Goal: Task Accomplishment & Management: Use online tool/utility

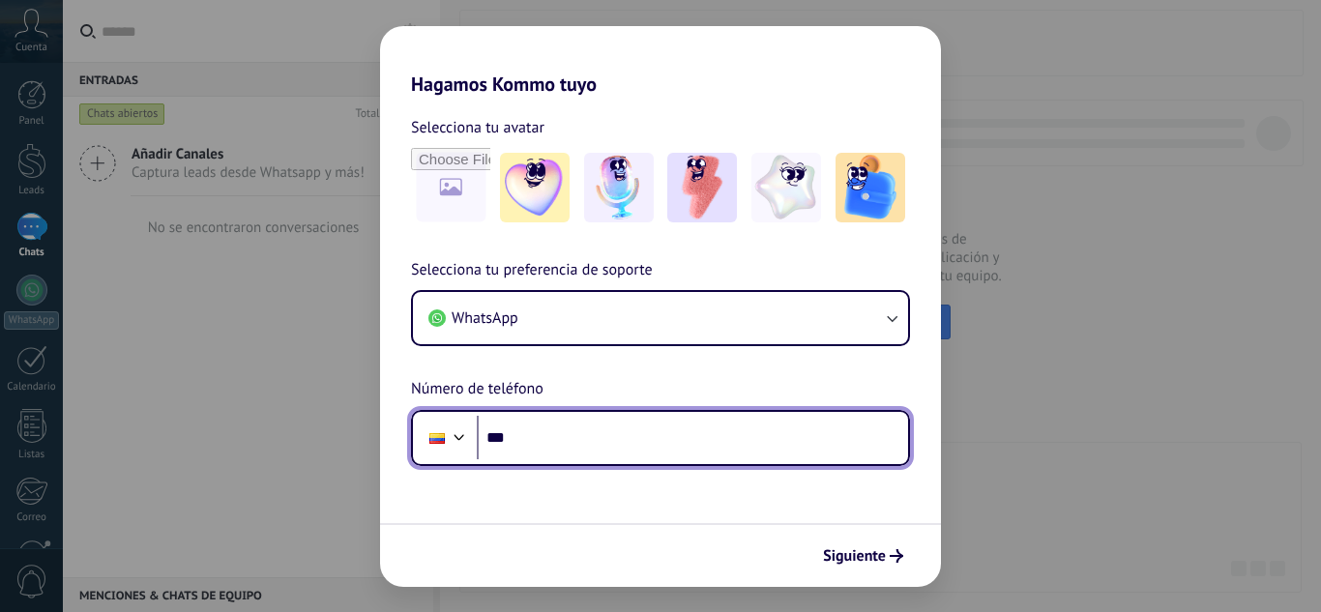
click at [625, 441] on input "***" at bounding box center [692, 438] width 431 height 44
click at [553, 447] on input "***" at bounding box center [692, 438] width 431 height 44
type input "**********"
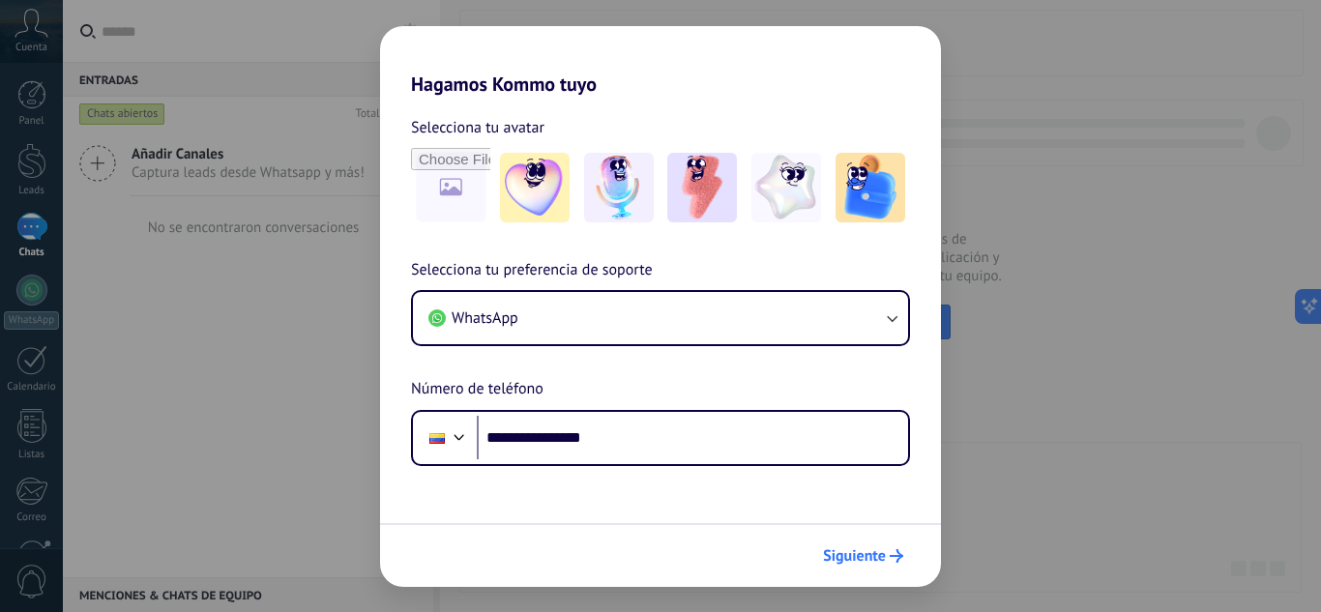
click at [865, 561] on span "Siguiente" at bounding box center [854, 556] width 63 height 14
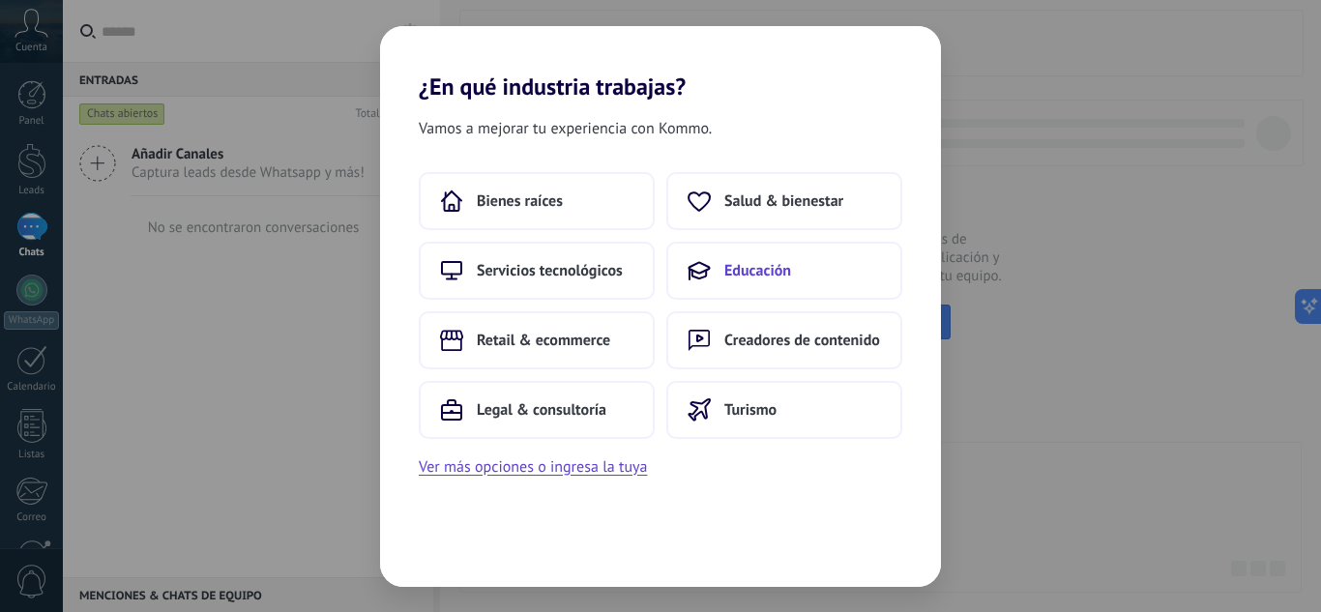
click at [791, 266] on button "Educación" at bounding box center [784, 271] width 236 height 58
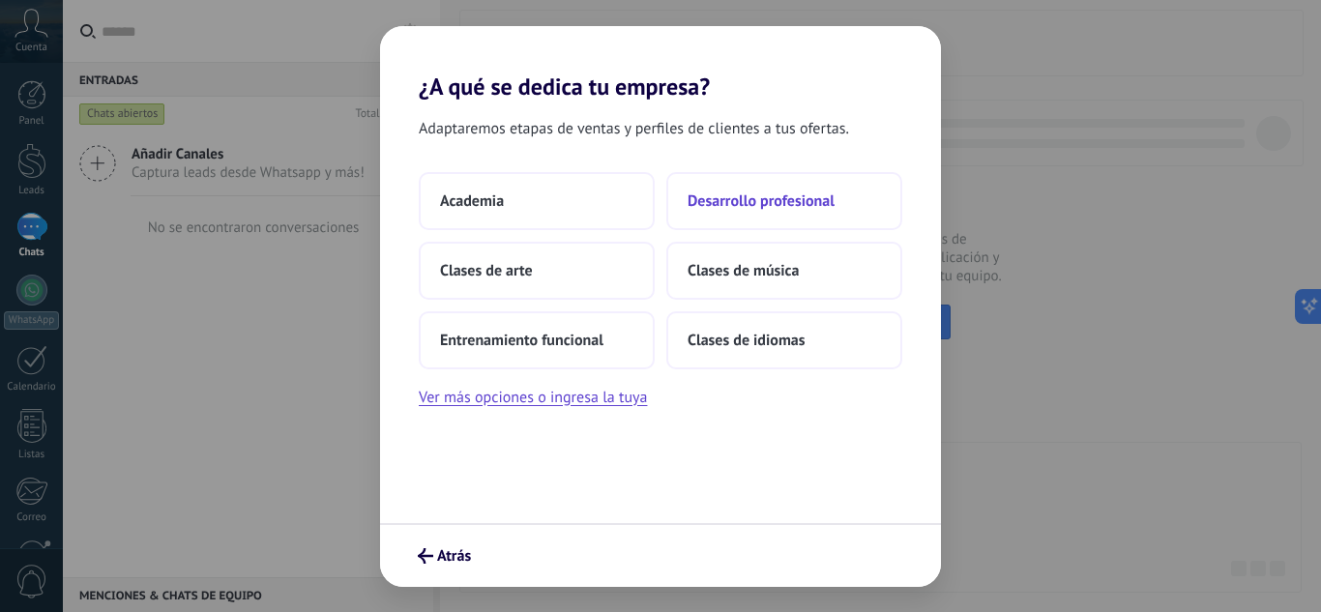
click at [809, 206] on span "Desarrollo profesional" at bounding box center [761, 200] width 147 height 19
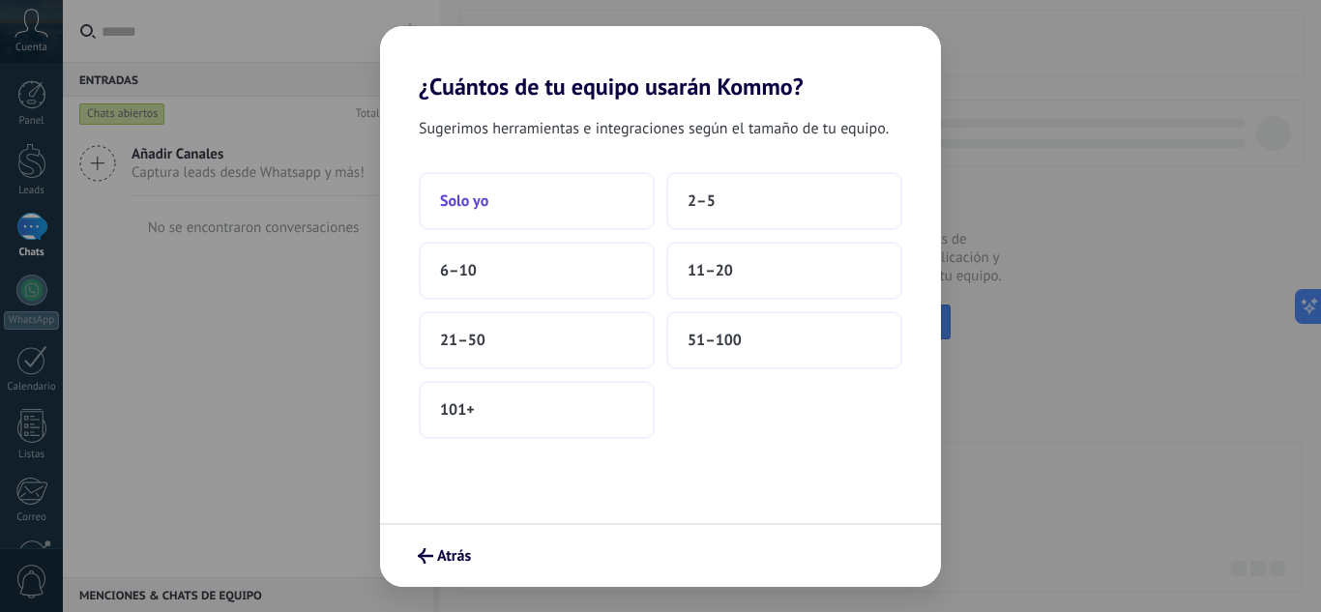
click at [543, 206] on button "Solo yo" at bounding box center [537, 201] width 236 height 58
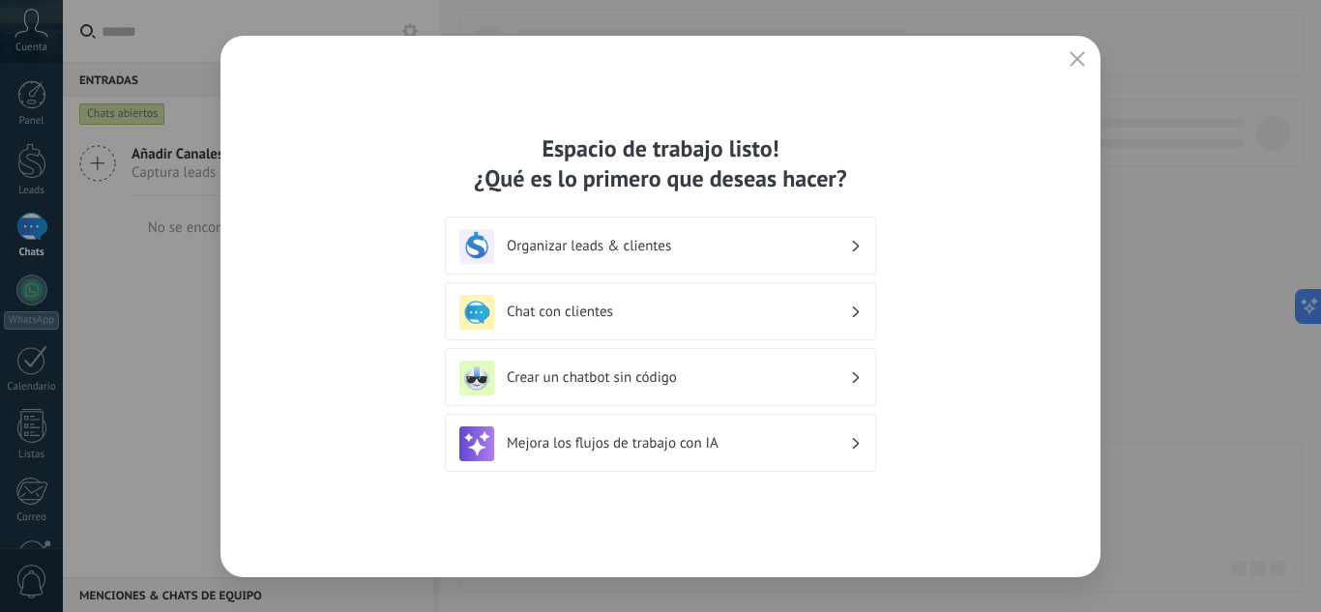
click at [754, 321] on div "Chat con clientes" at bounding box center [660, 312] width 402 height 35
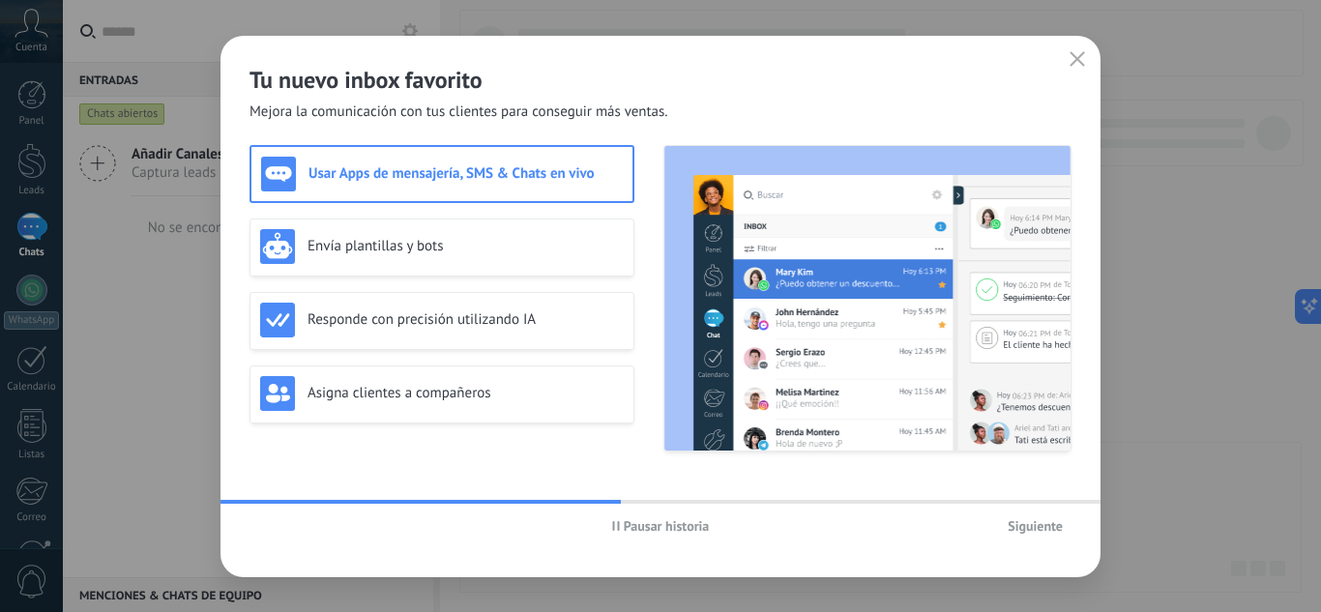
click at [1013, 530] on span "Siguiente" at bounding box center [1035, 526] width 55 height 14
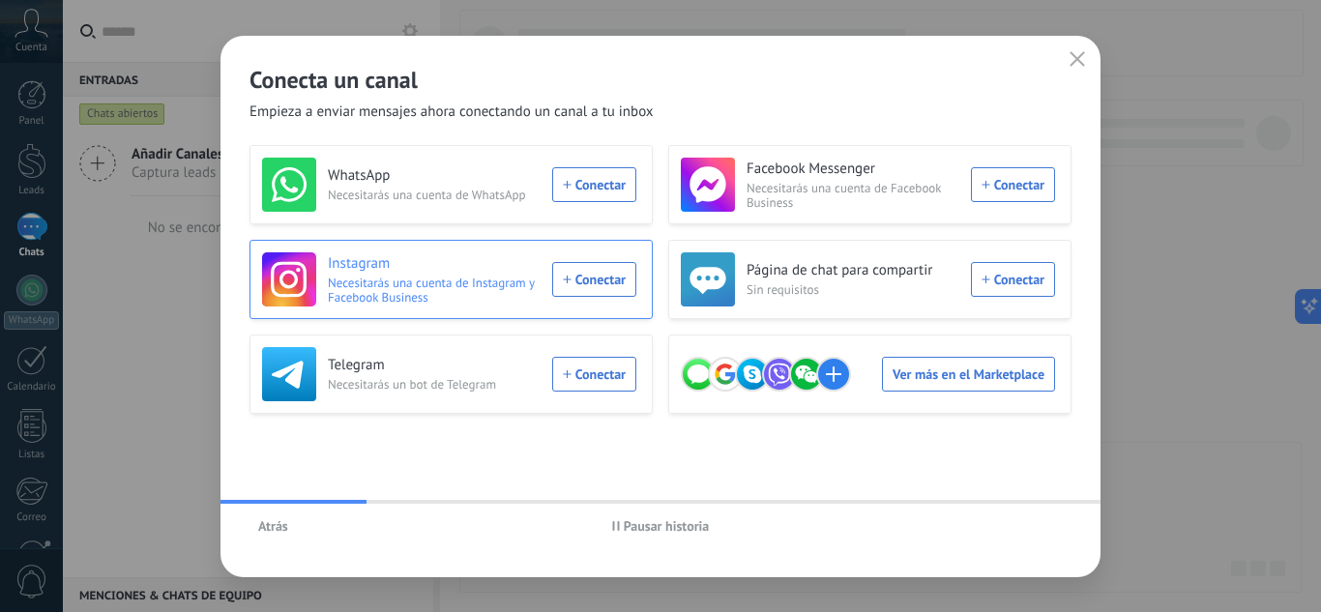
click at [610, 283] on div "Instagram Necesitarás una cuenta de Instagram y Facebook Business Conectar" at bounding box center [449, 279] width 374 height 54
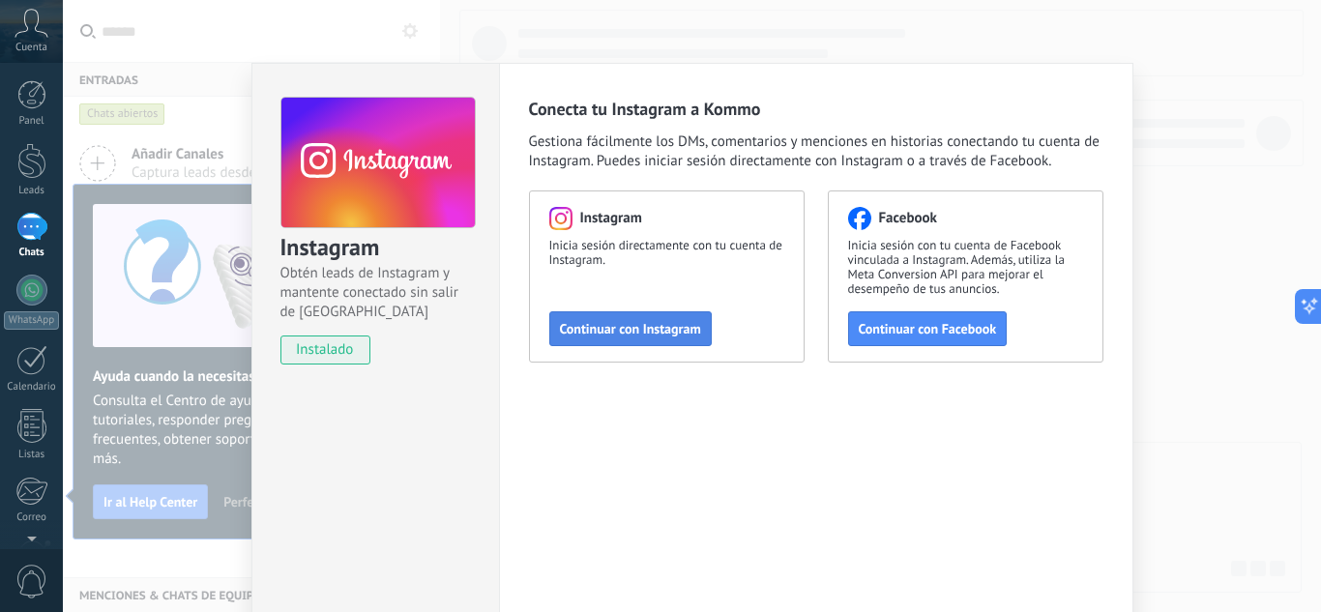
click at [640, 338] on button "Continuar con Instagram" at bounding box center [630, 328] width 162 height 35
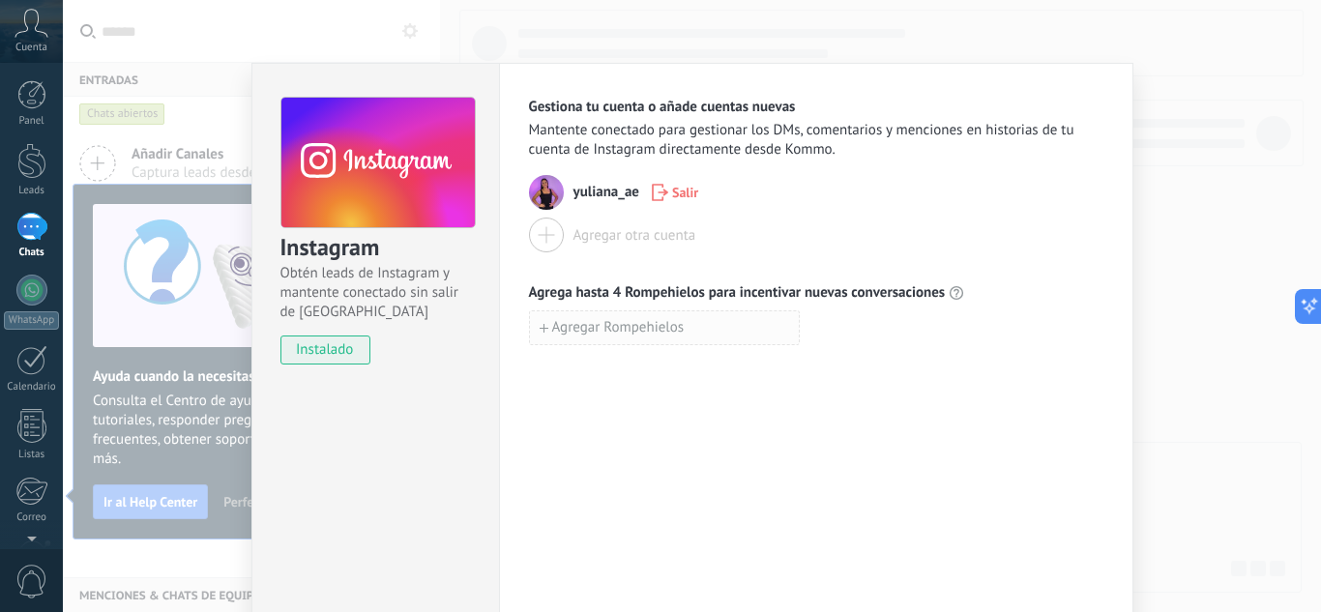
click at [605, 337] on button "Agregar Rompehielos" at bounding box center [664, 327] width 271 height 35
click at [654, 478] on div "Gestiona tu cuenta o añade cuentas nuevas Mantente conectado para gestionar los…" at bounding box center [816, 350] width 634 height 575
click at [33, 233] on div at bounding box center [31, 227] width 31 height 28
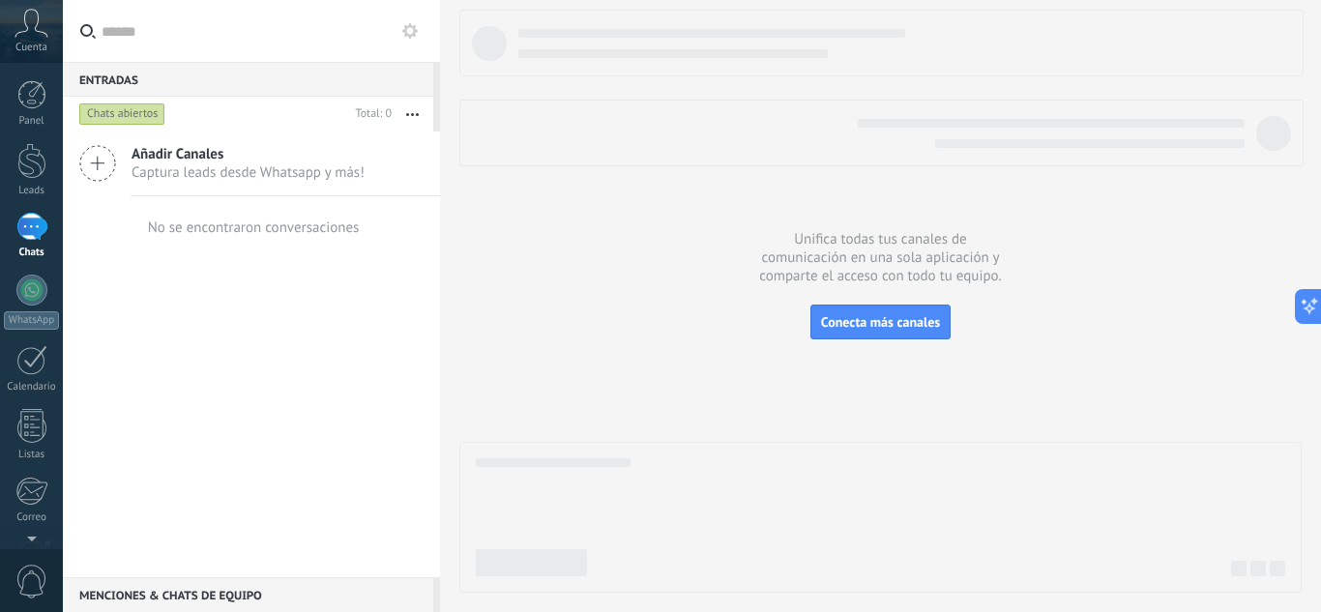
click at [211, 159] on span "Añadir Canales" at bounding box center [248, 154] width 233 height 18
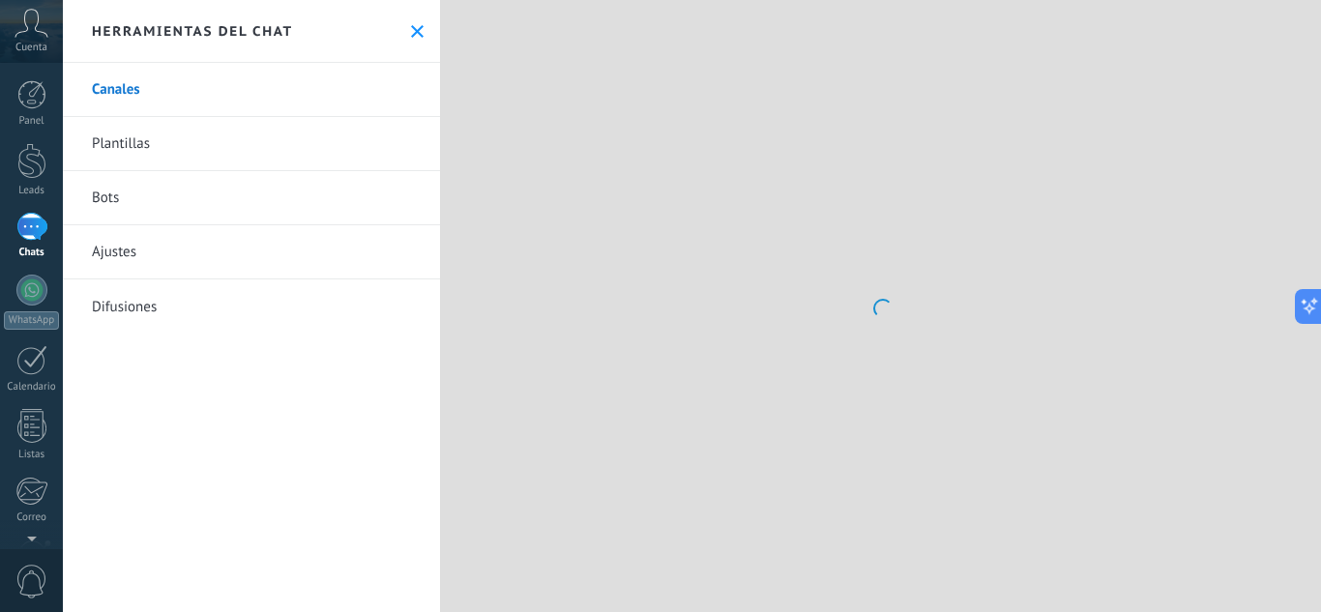
click at [96, 162] on link "Plantillas" at bounding box center [251, 144] width 377 height 54
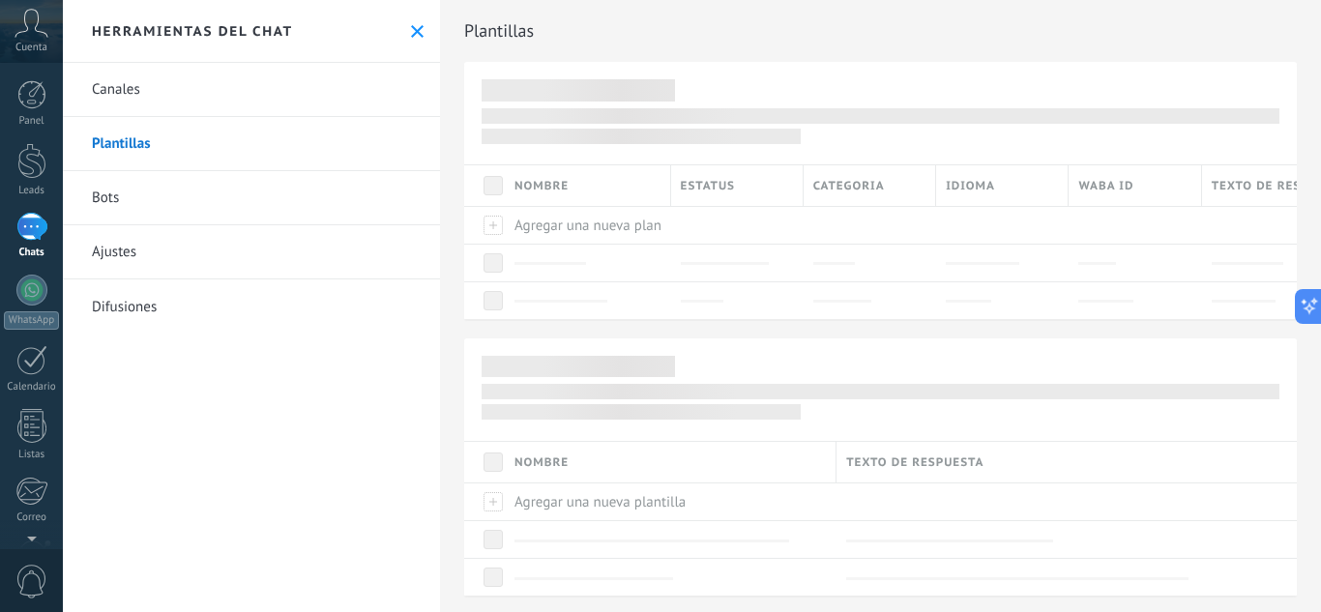
click at [184, 83] on link "Canales" at bounding box center [251, 90] width 377 height 54
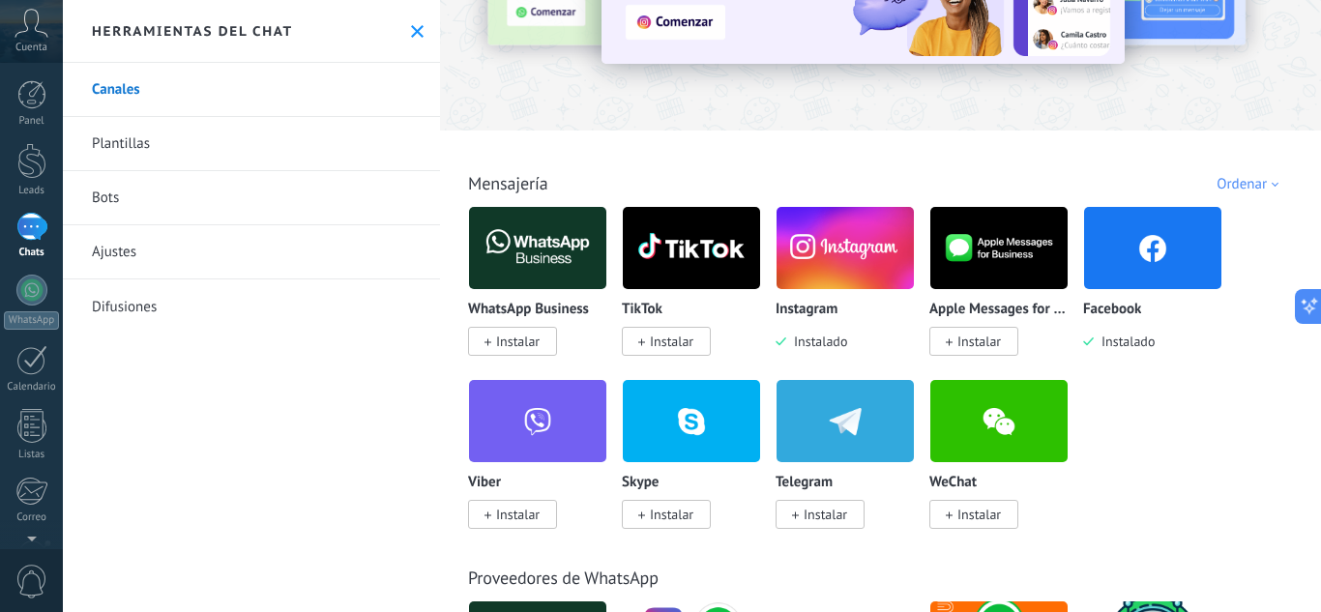
scroll to position [193, 0]
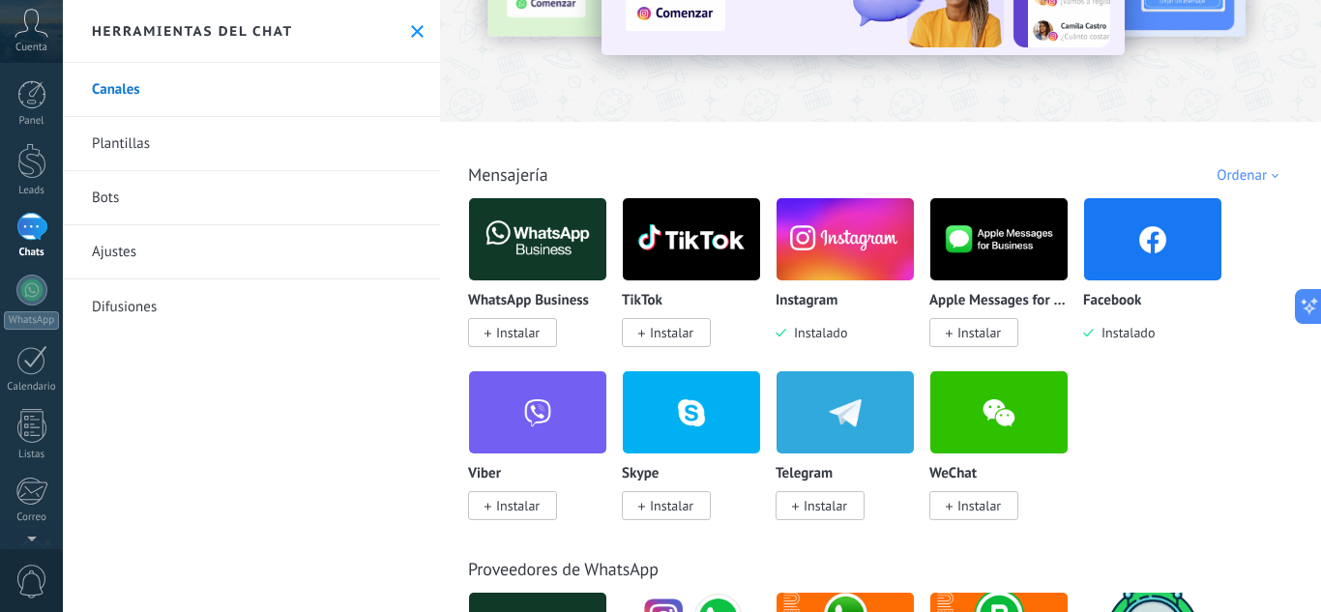
click at [682, 329] on span "Instalar" at bounding box center [672, 332] width 44 height 17
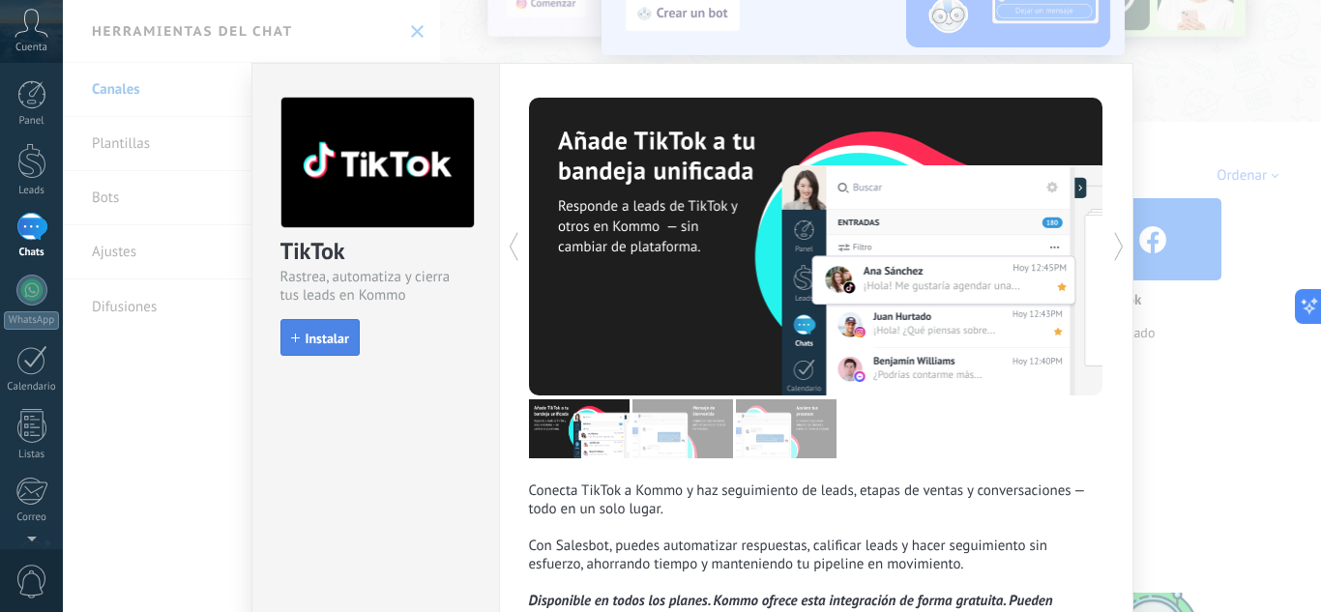
click at [306, 326] on button "Instalar" at bounding box center [319, 337] width 79 height 37
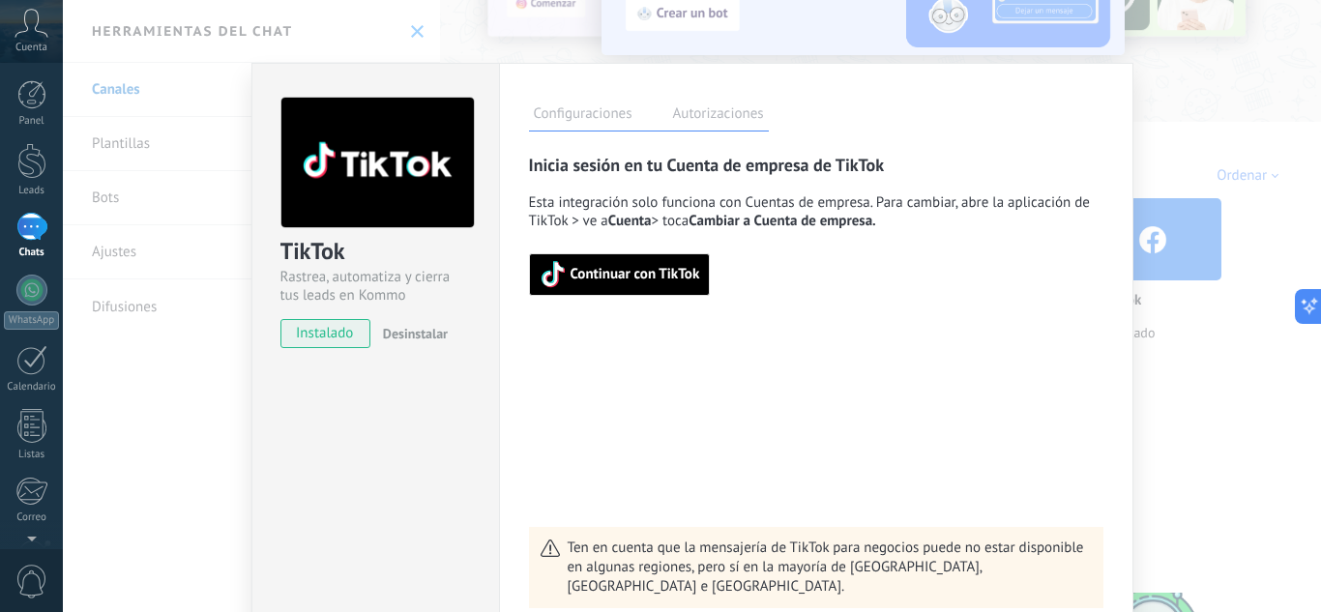
click at [637, 276] on span "Continuar con TikTok" at bounding box center [636, 275] width 130 height 14
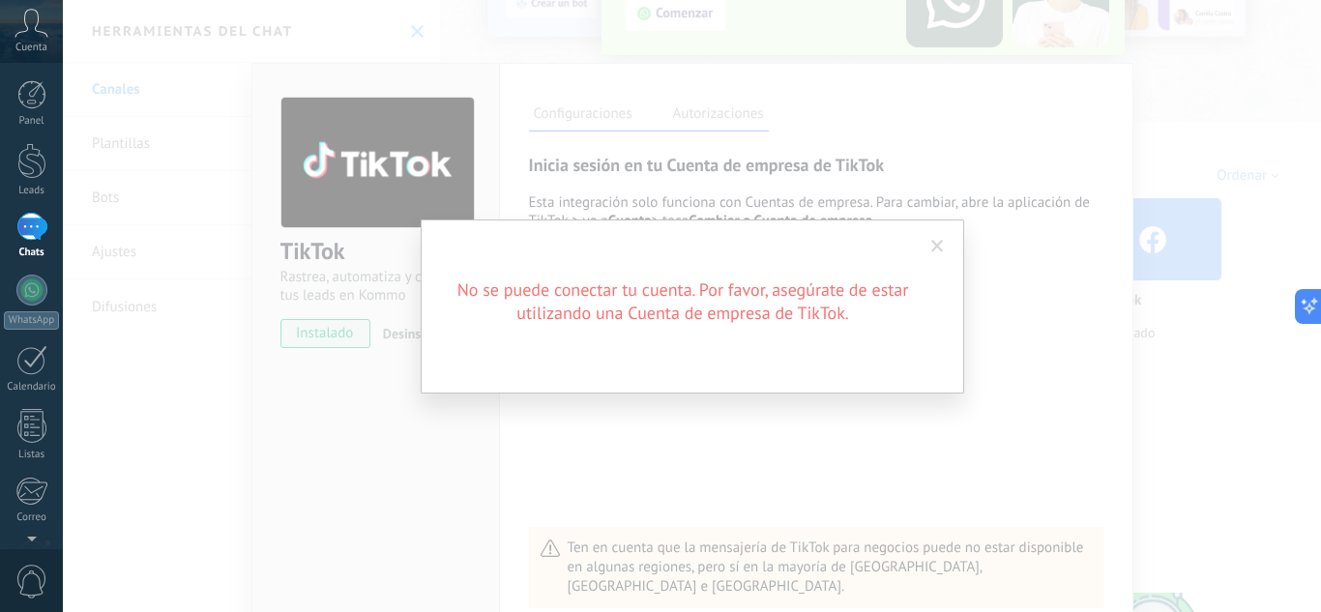
click at [931, 249] on span at bounding box center [937, 247] width 13 height 14
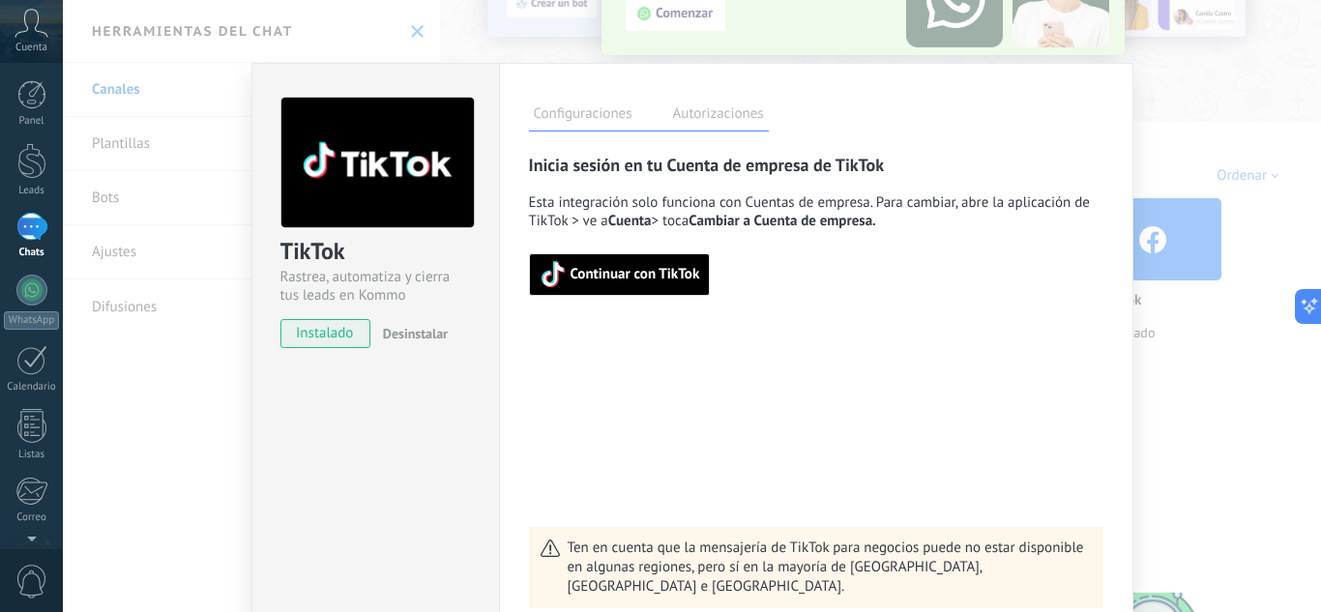
click at [638, 277] on span "Continuar con TikTok" at bounding box center [636, 275] width 130 height 14
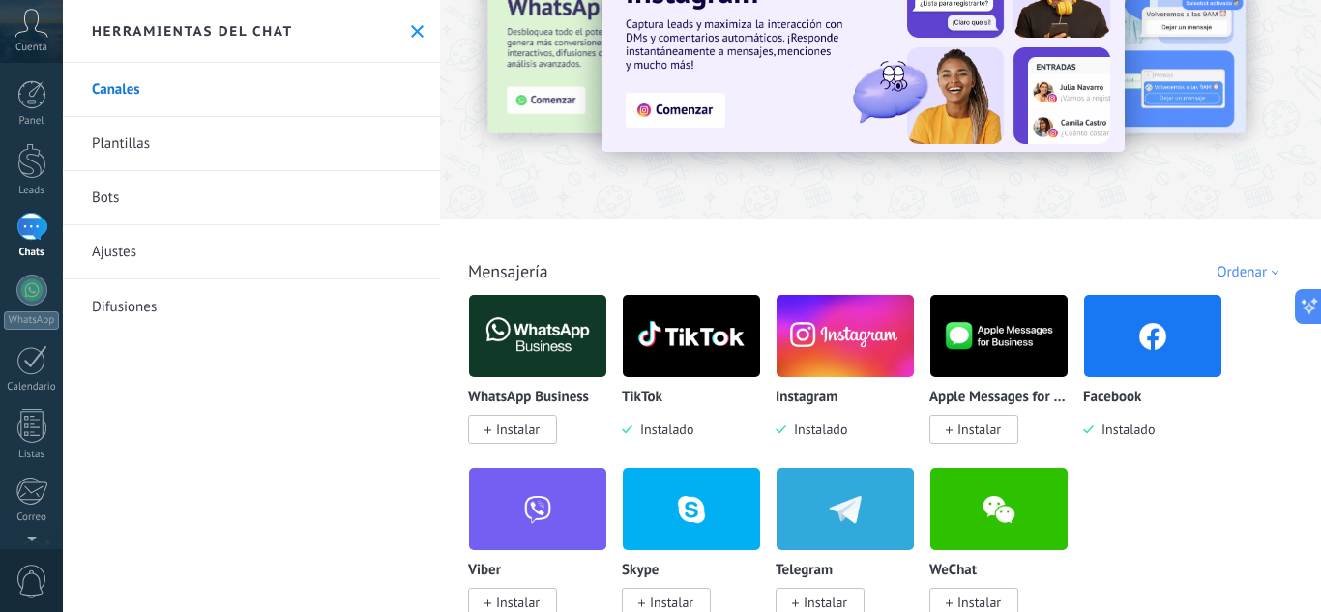
click at [123, 144] on link "Plantillas" at bounding box center [251, 144] width 377 height 54
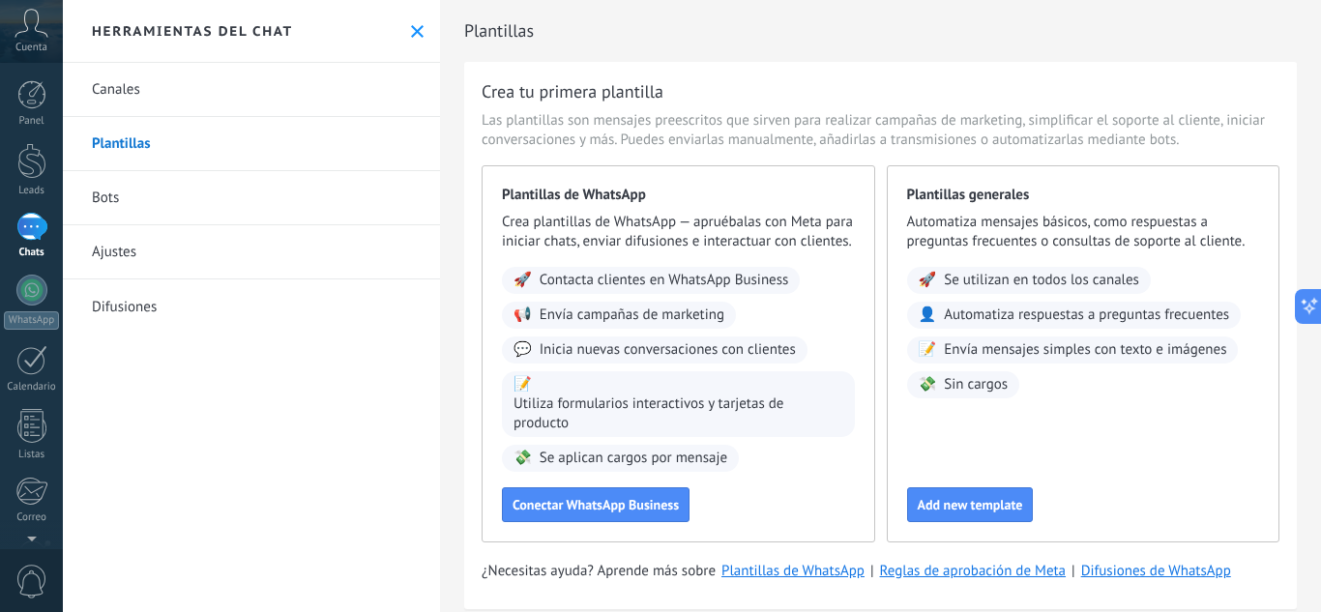
click at [94, 185] on link "Bots" at bounding box center [251, 198] width 377 height 54
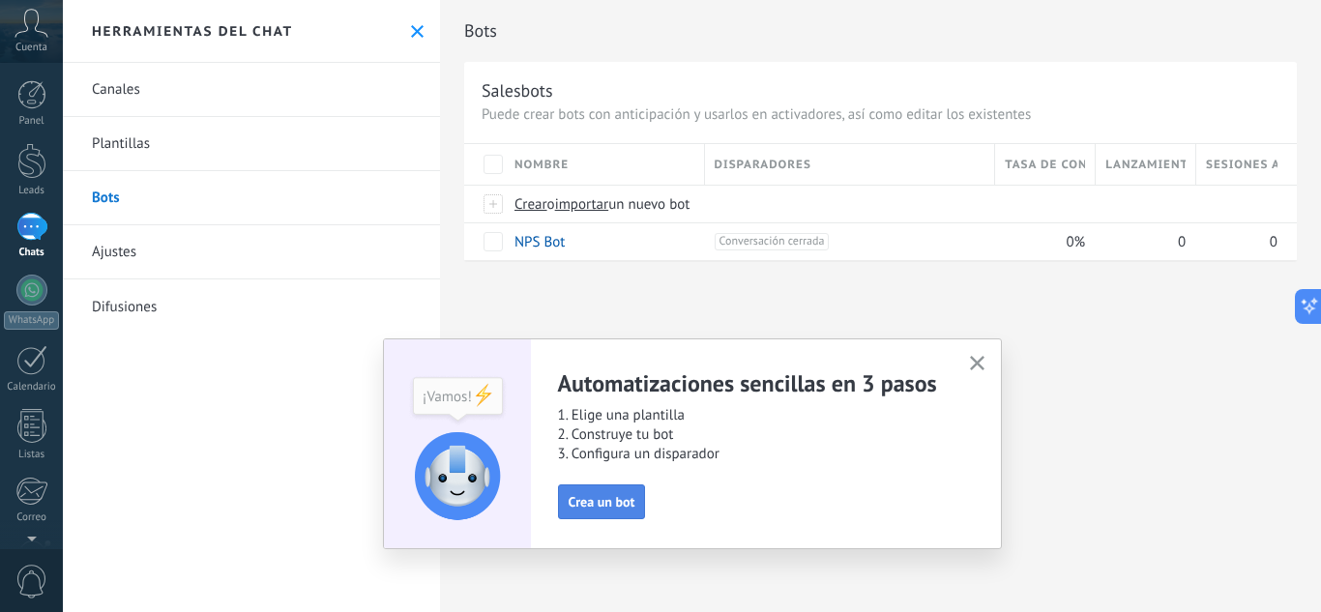
click at [612, 500] on span "Crea un bot" at bounding box center [602, 502] width 67 height 14
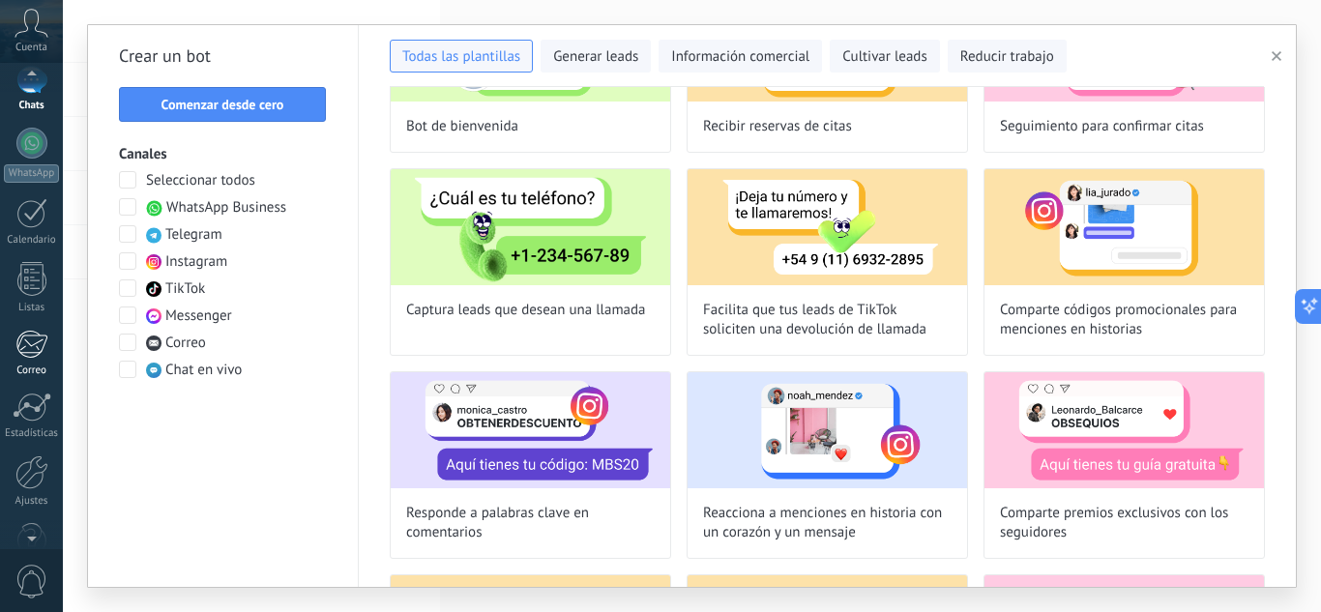
scroll to position [192, 0]
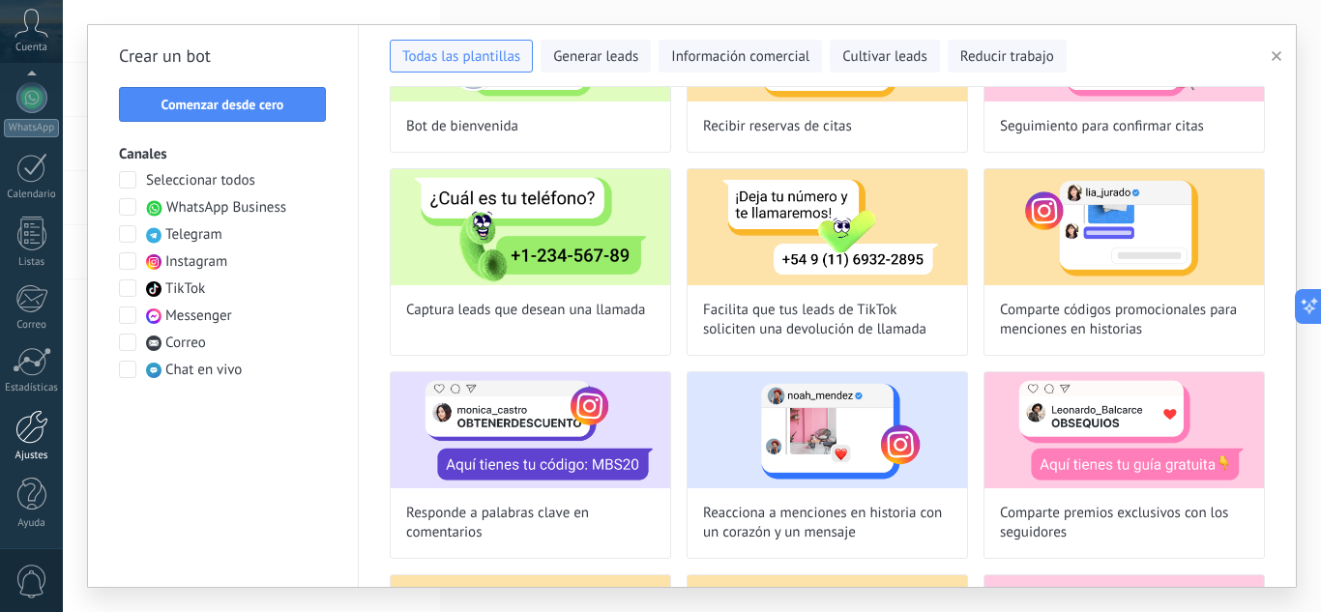
click at [39, 443] on div at bounding box center [31, 427] width 33 height 34
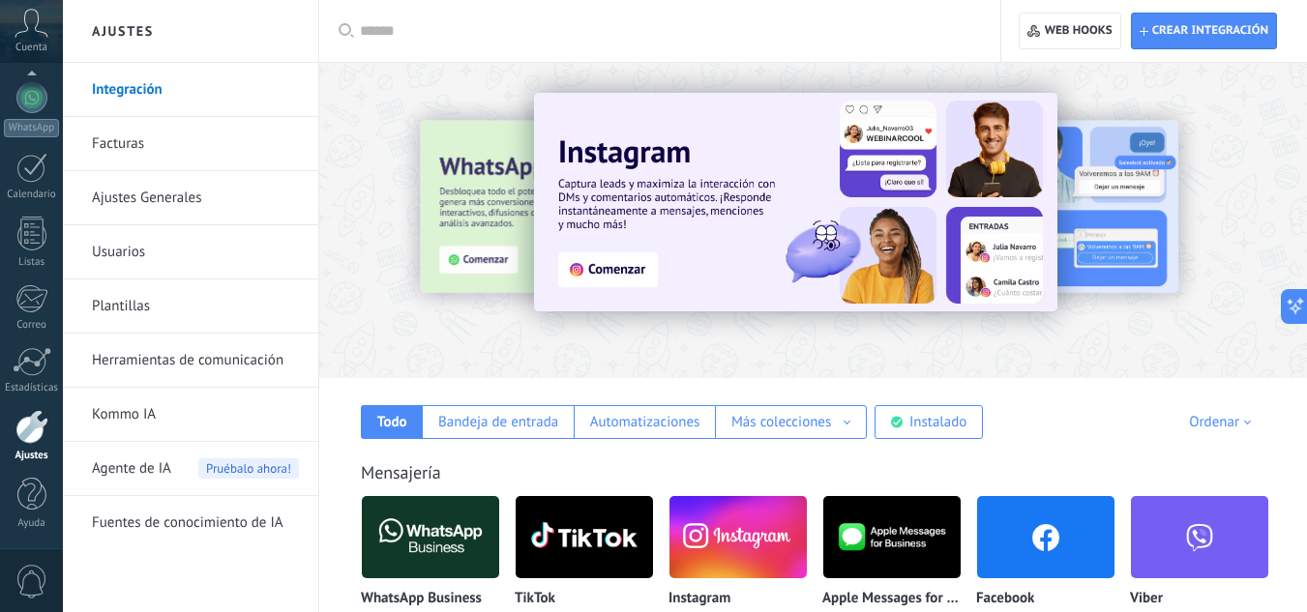
click at [280, 375] on link "Herramientas de comunicación" at bounding box center [195, 361] width 207 height 54
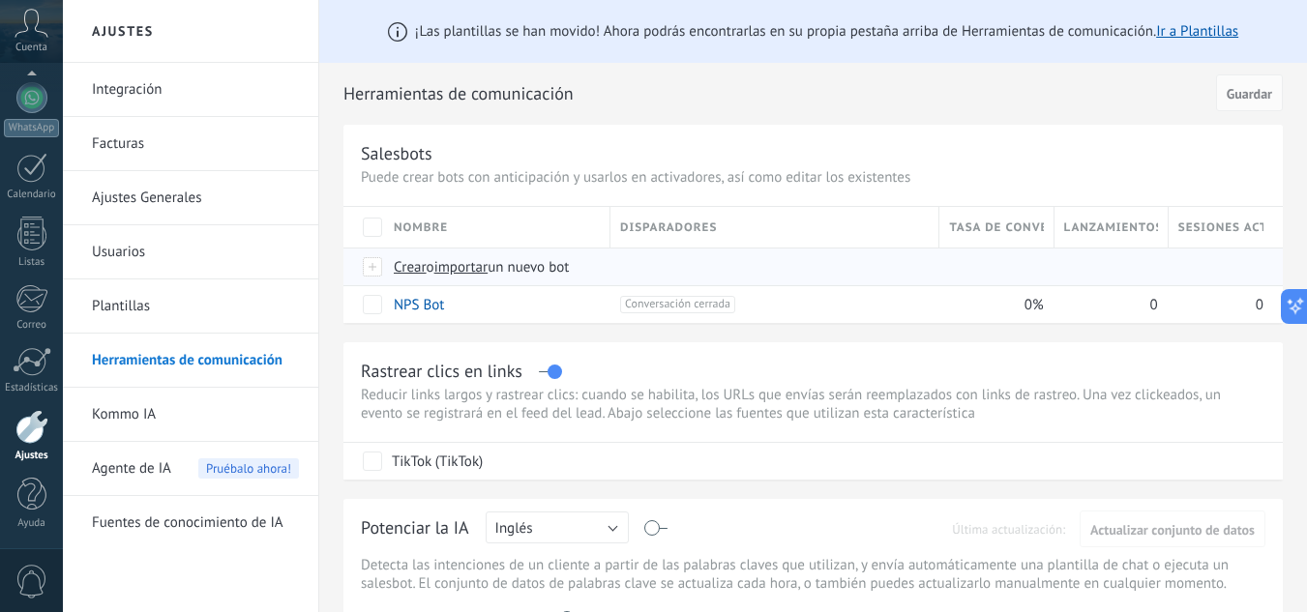
click at [407, 266] on span "Crear" at bounding box center [410, 267] width 33 height 18
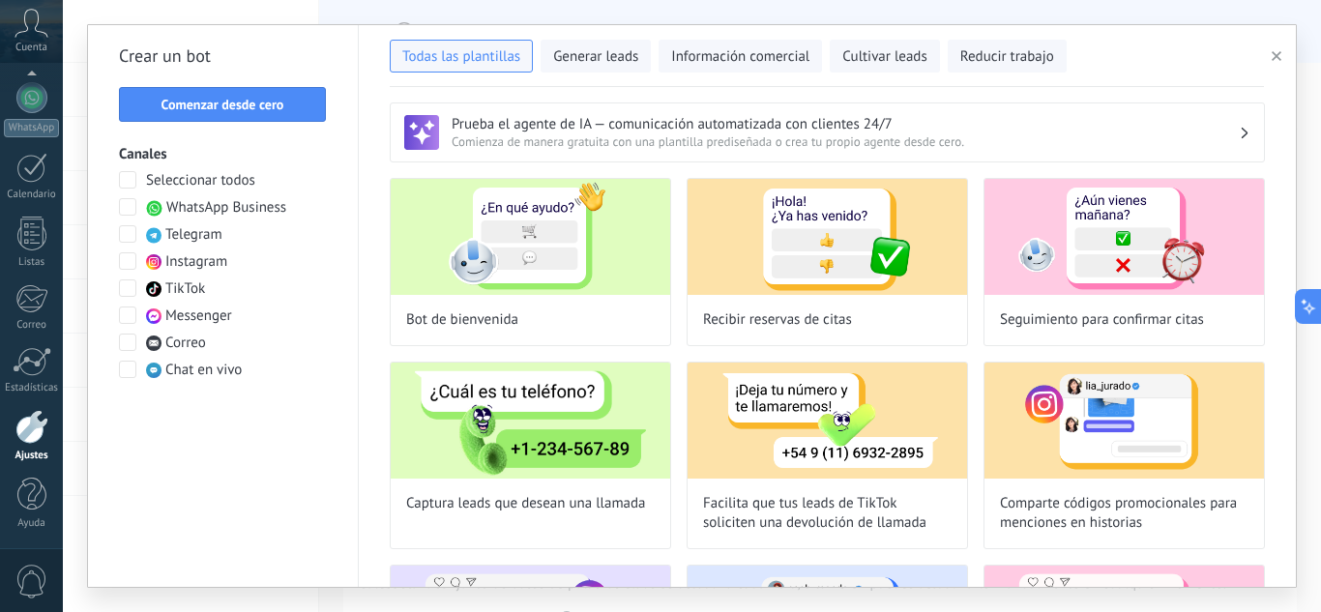
click at [128, 263] on span at bounding box center [127, 260] width 17 height 17
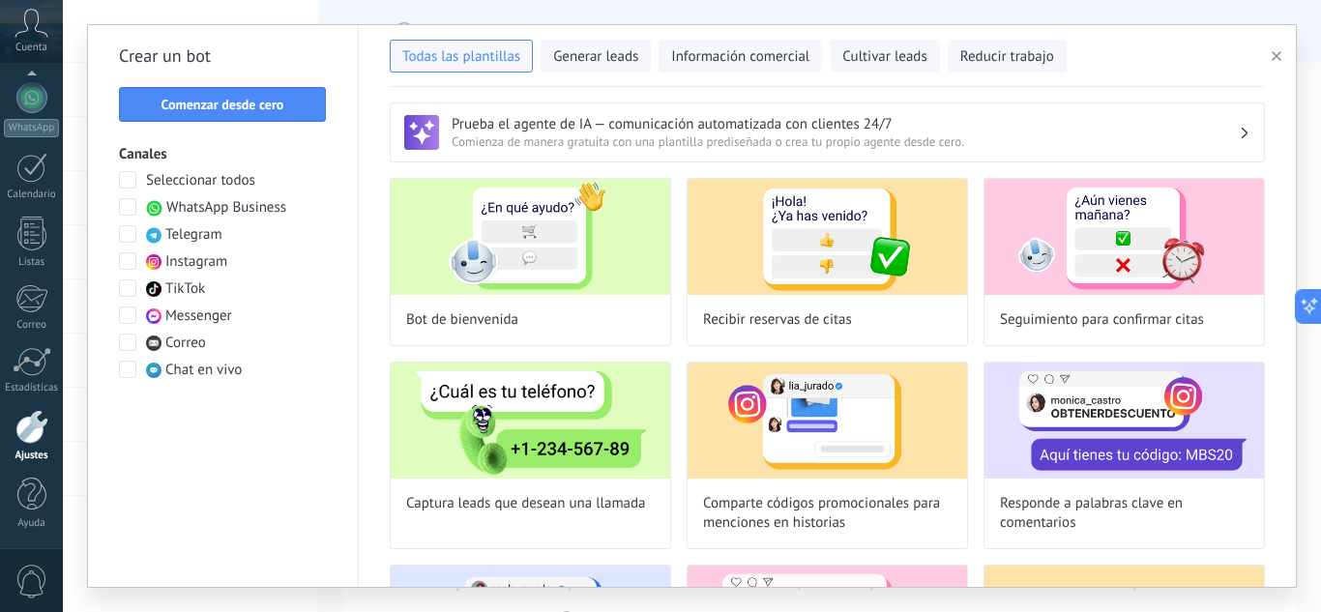
click at [127, 281] on span at bounding box center [127, 287] width 17 height 17
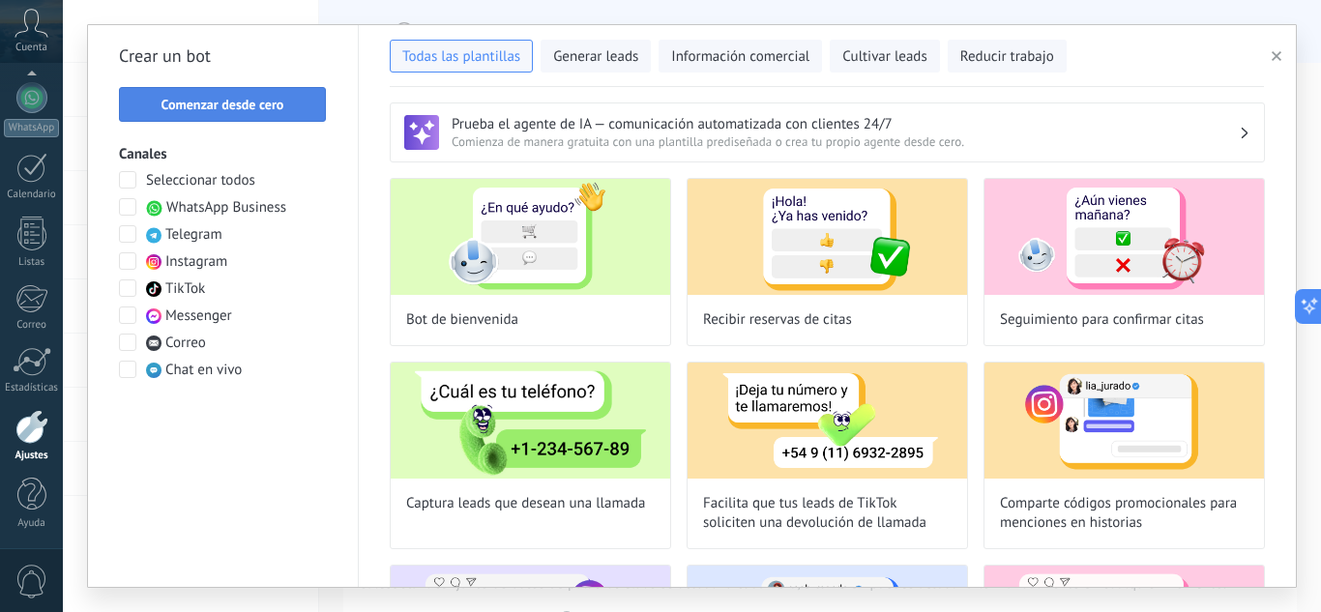
click at [250, 103] on span "Comenzar desde cero" at bounding box center [223, 105] width 123 height 14
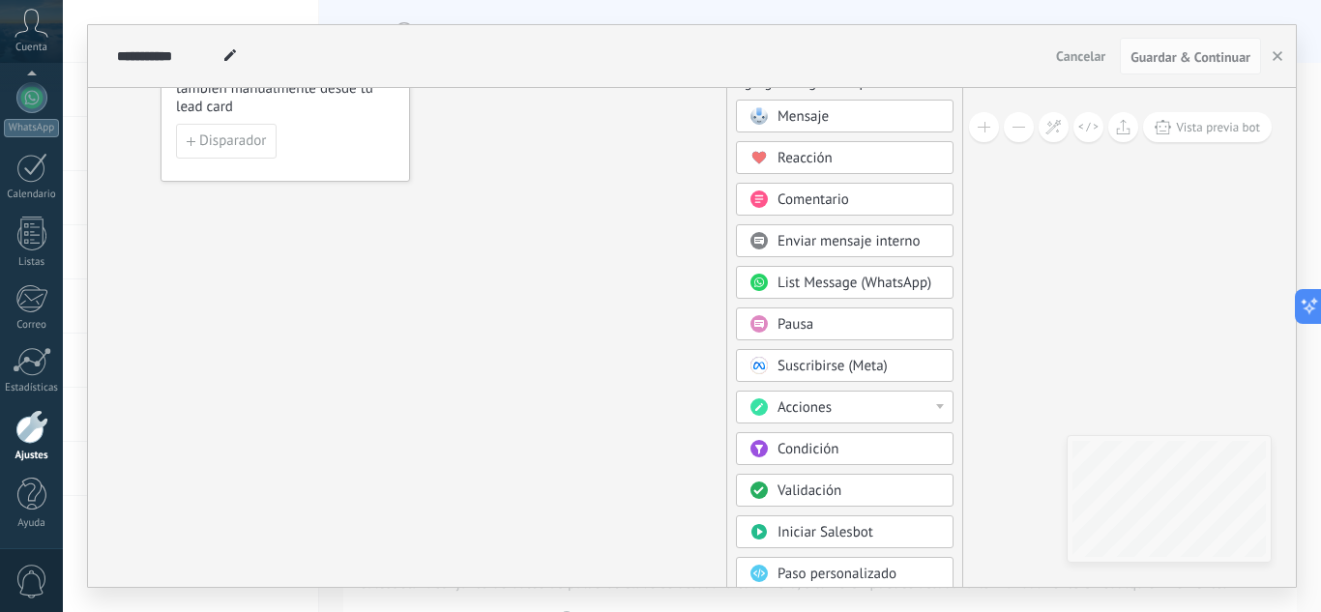
click at [818, 454] on span "Condición" at bounding box center [808, 449] width 61 height 18
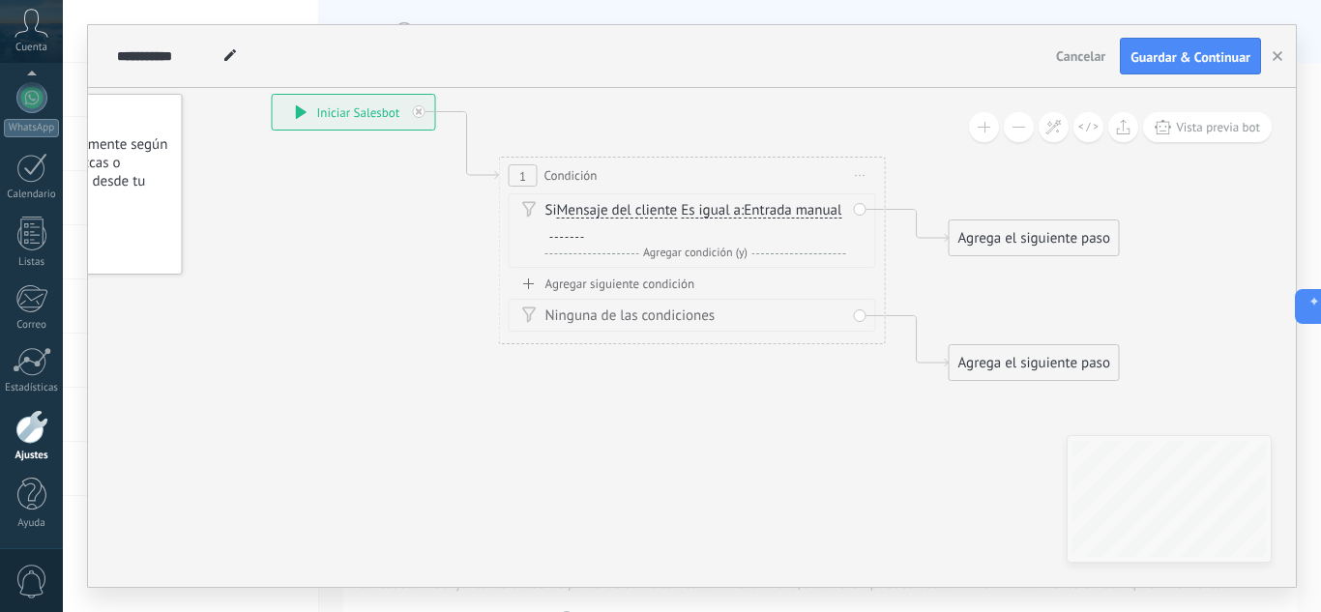
click at [584, 232] on div at bounding box center [567, 229] width 34 height 15
click at [1006, 238] on div "Agrega el siguiente paso" at bounding box center [1034, 238] width 169 height 32
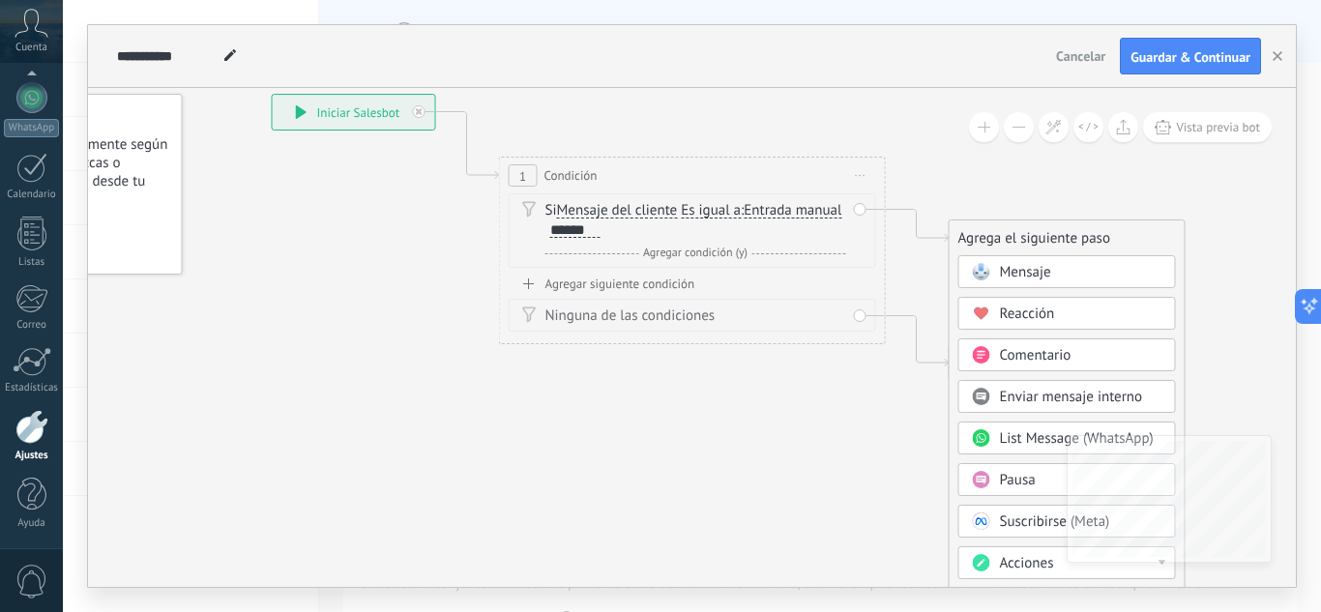
click at [1015, 268] on span "Mensaje" at bounding box center [1025, 272] width 51 height 18
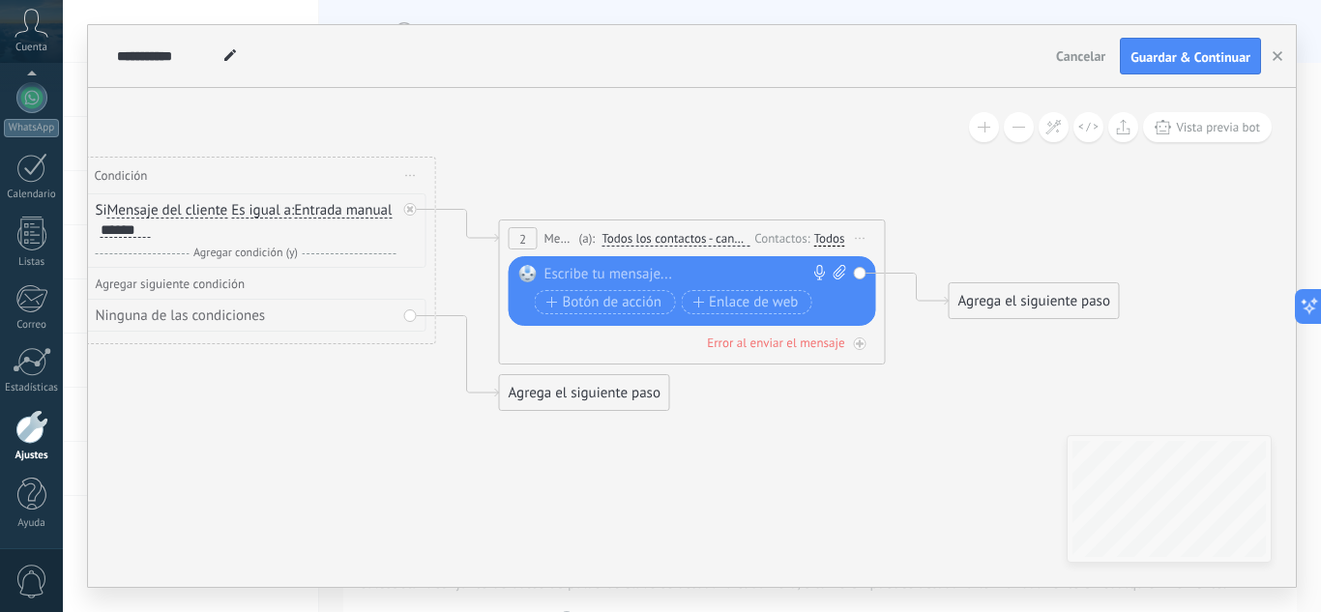
click at [642, 275] on div at bounding box center [687, 274] width 287 height 19
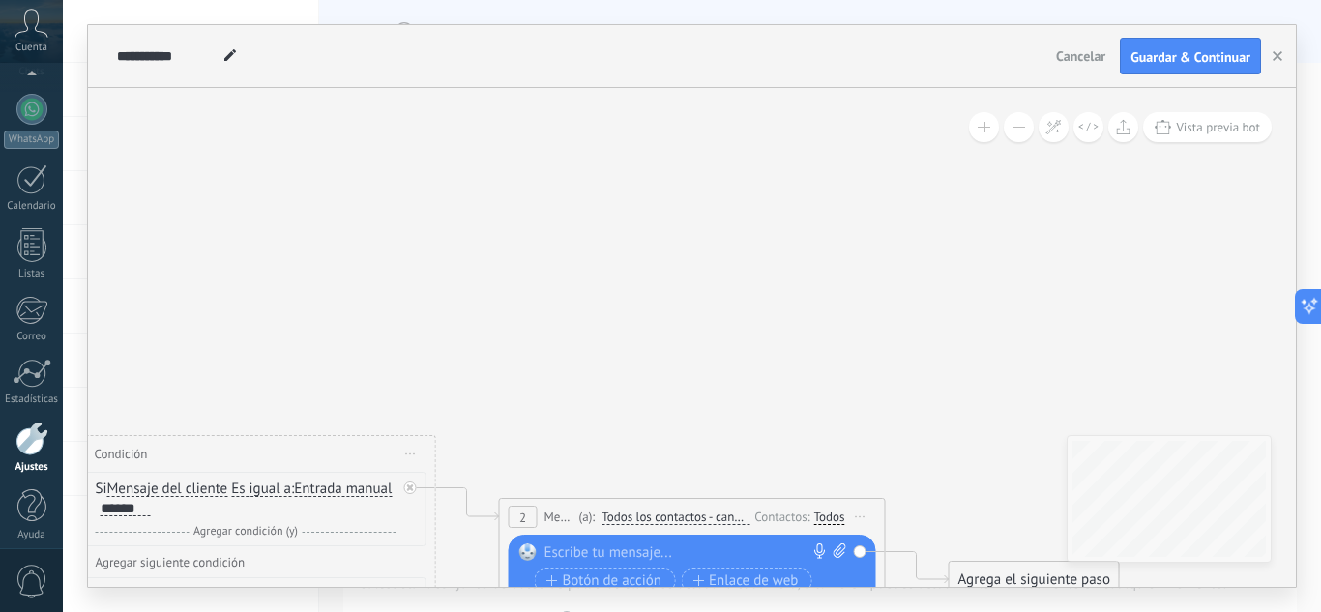
scroll to position [192, 0]
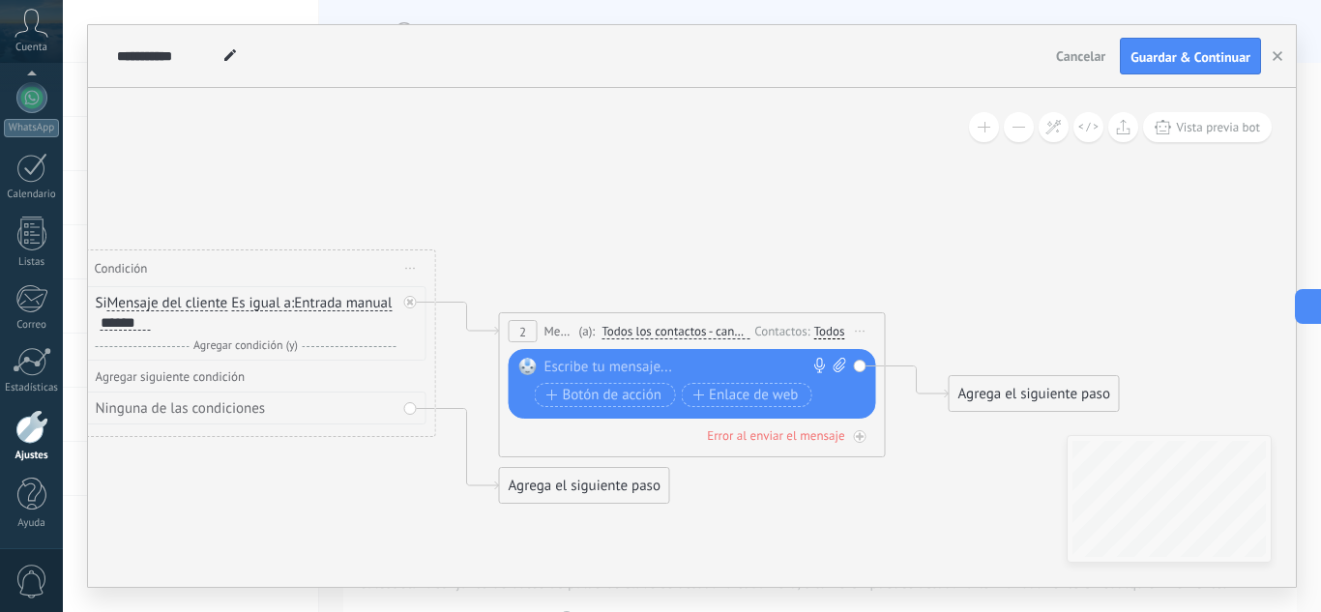
click at [650, 365] on div at bounding box center [687, 367] width 287 height 19
paste div
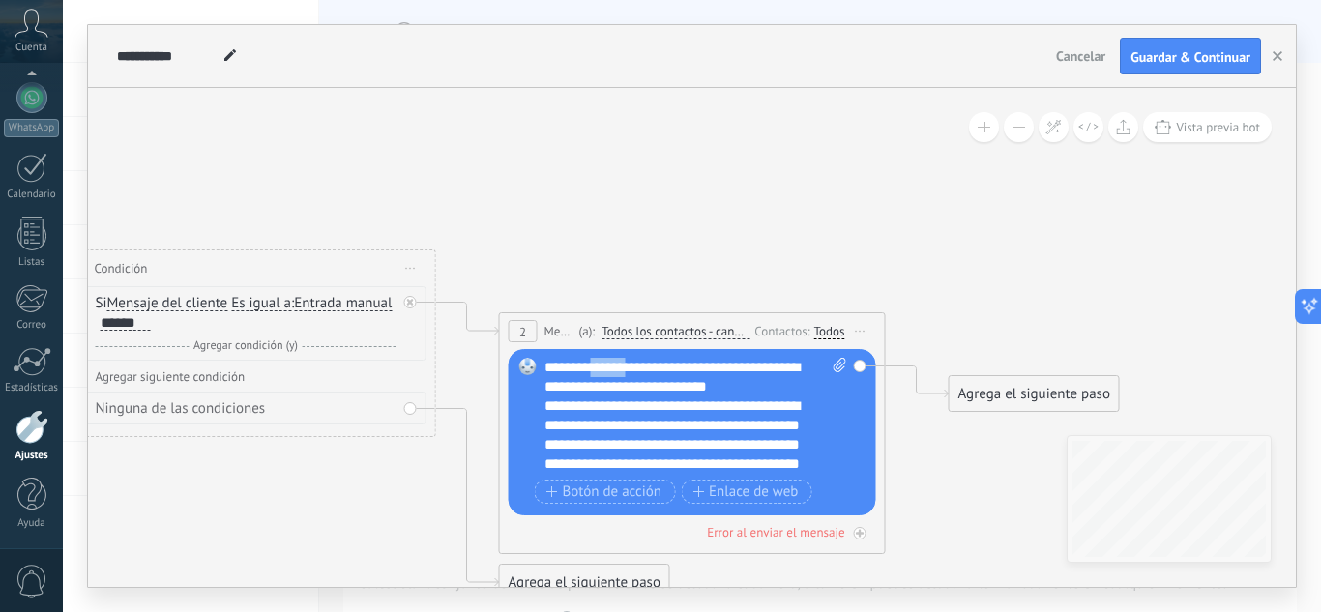
drag, startPoint x: 607, startPoint y: 365, endPoint x: 648, endPoint y: 367, distance: 40.7
click at [648, 367] on div "**********" at bounding box center [695, 416] width 303 height 116
click at [611, 498] on span "Botón de acción" at bounding box center [604, 492] width 116 height 15
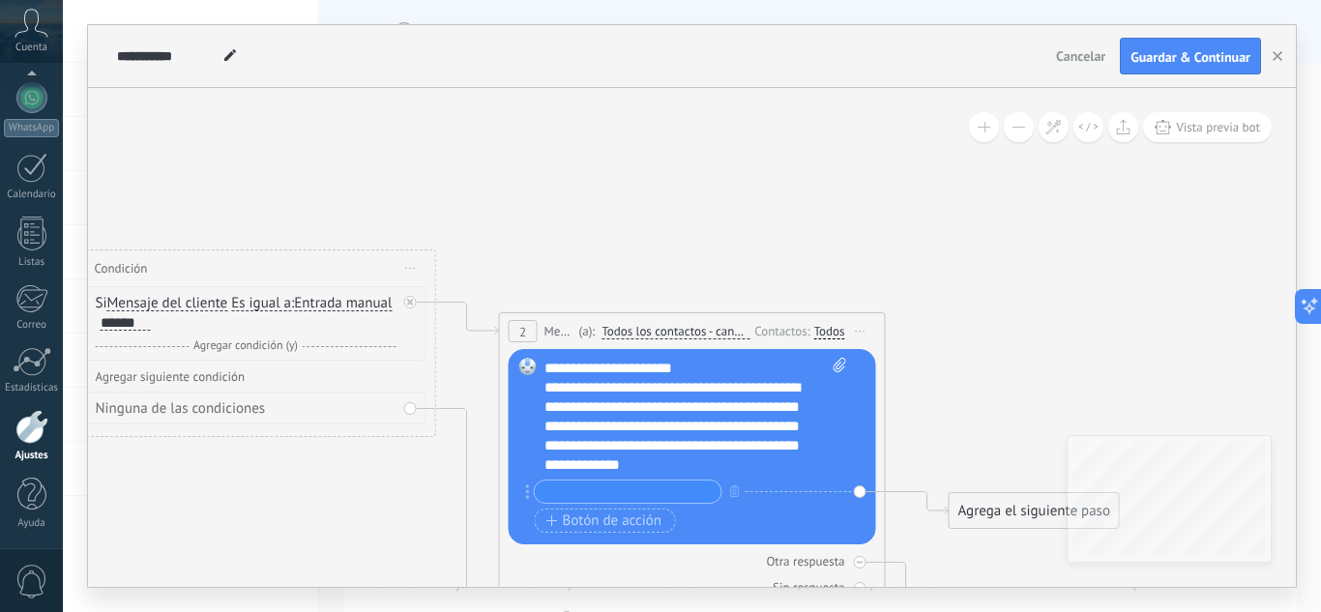
scroll to position [19, 0]
type input "**"
click at [638, 521] on span "Botón de acción" at bounding box center [604, 521] width 116 height 15
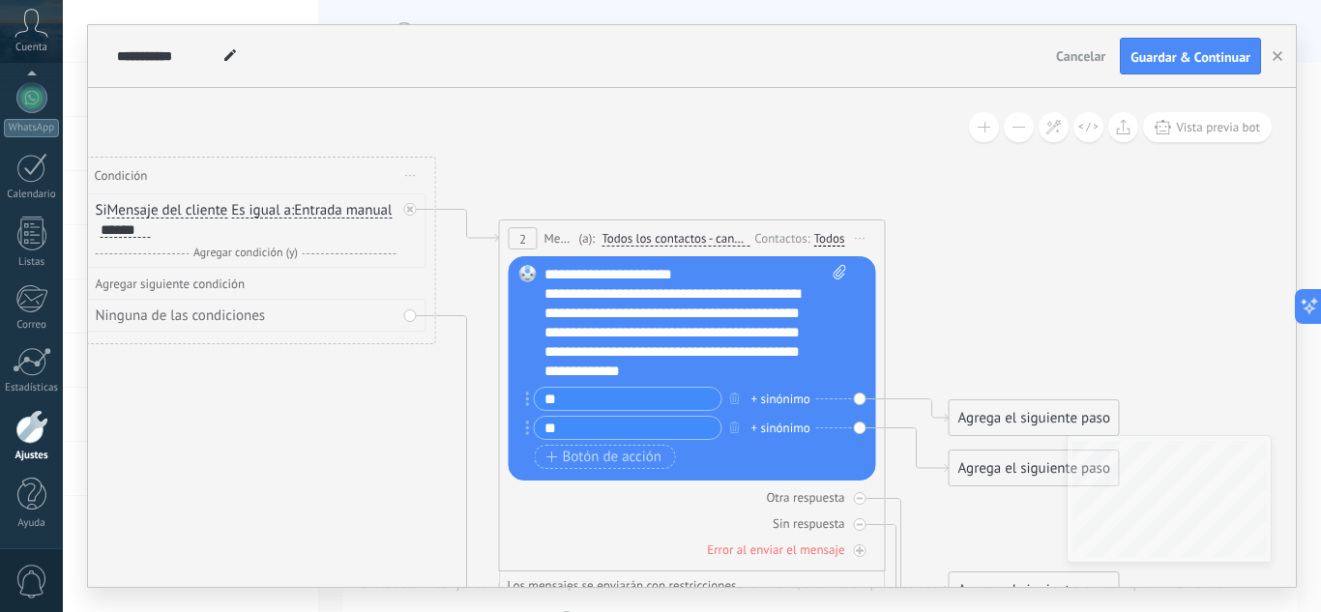
type input "**"
click at [996, 405] on div "Agrega el siguiente paso" at bounding box center [1034, 418] width 169 height 32
click at [1015, 445] on span "Mensaje" at bounding box center [1025, 452] width 51 height 18
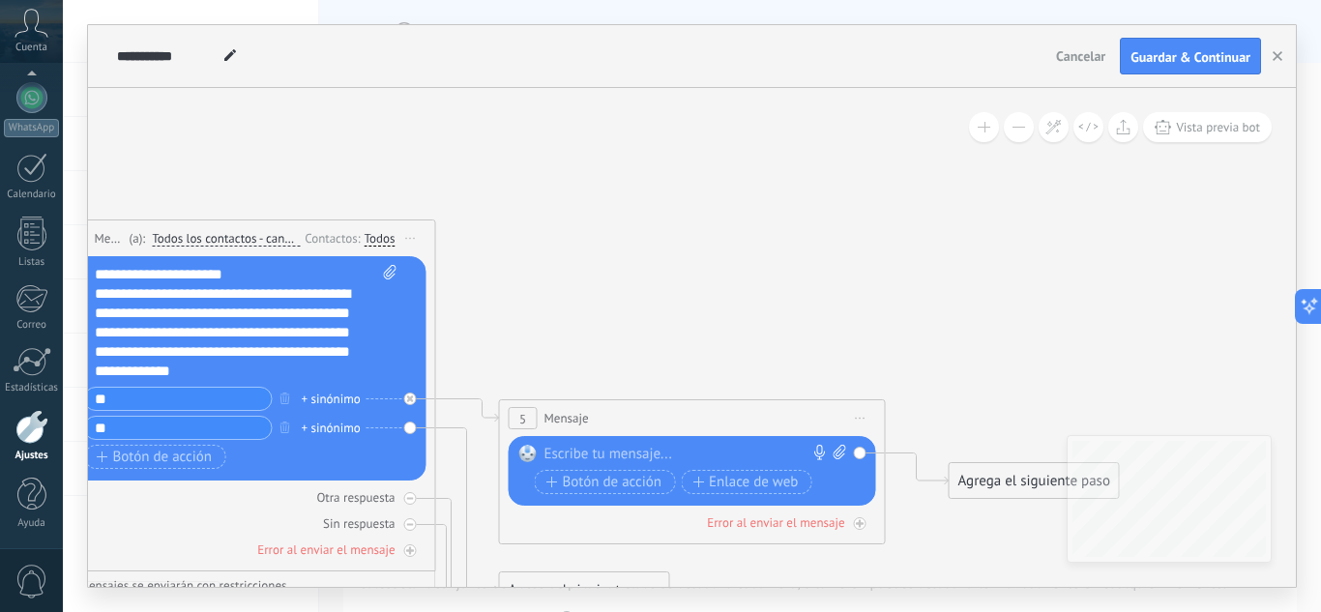
click at [647, 455] on div at bounding box center [687, 454] width 287 height 19
paste div
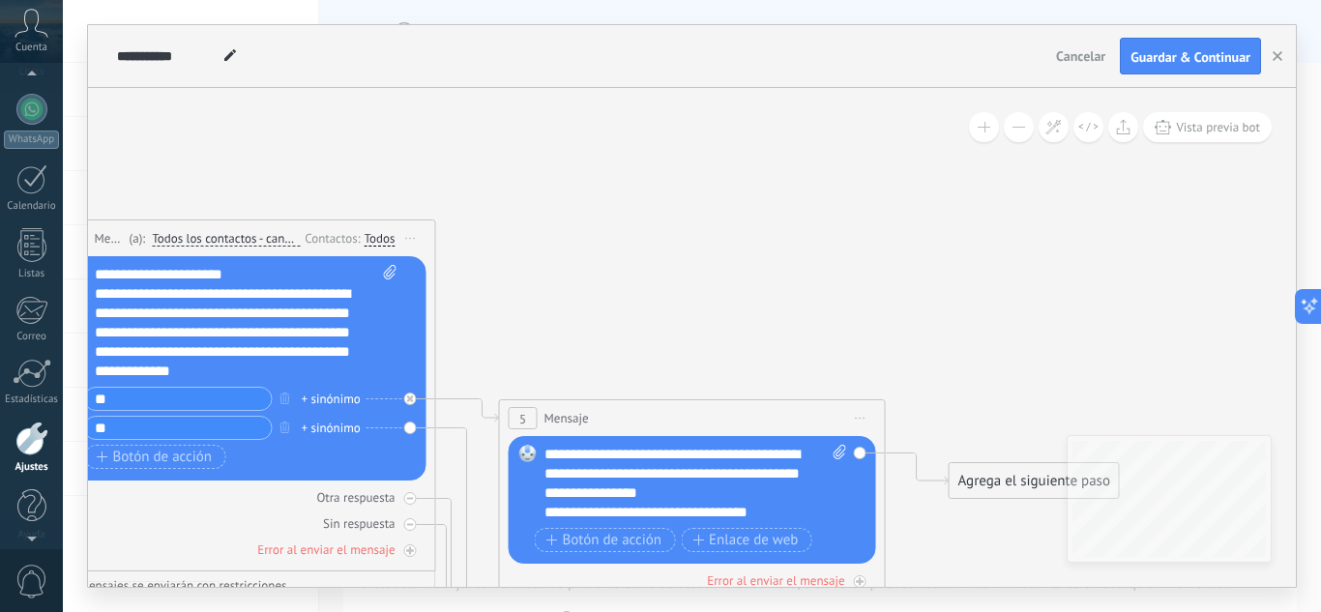
scroll to position [192, 0]
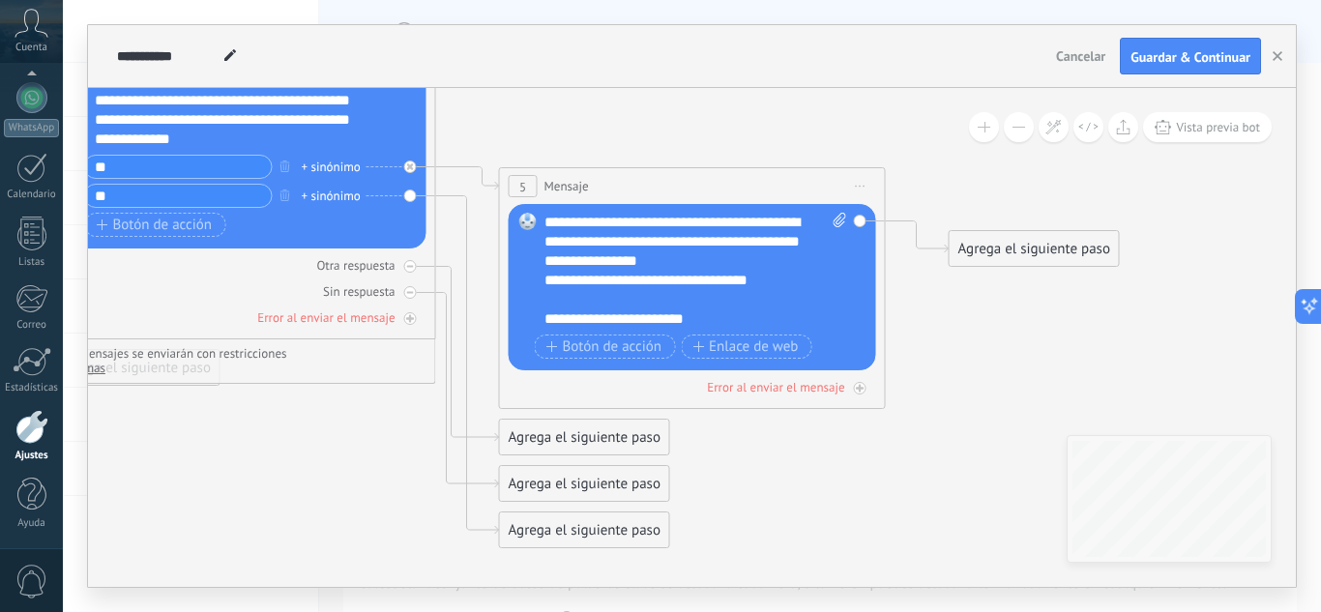
click at [296, 467] on icon at bounding box center [213, 167] width 2649 height 1578
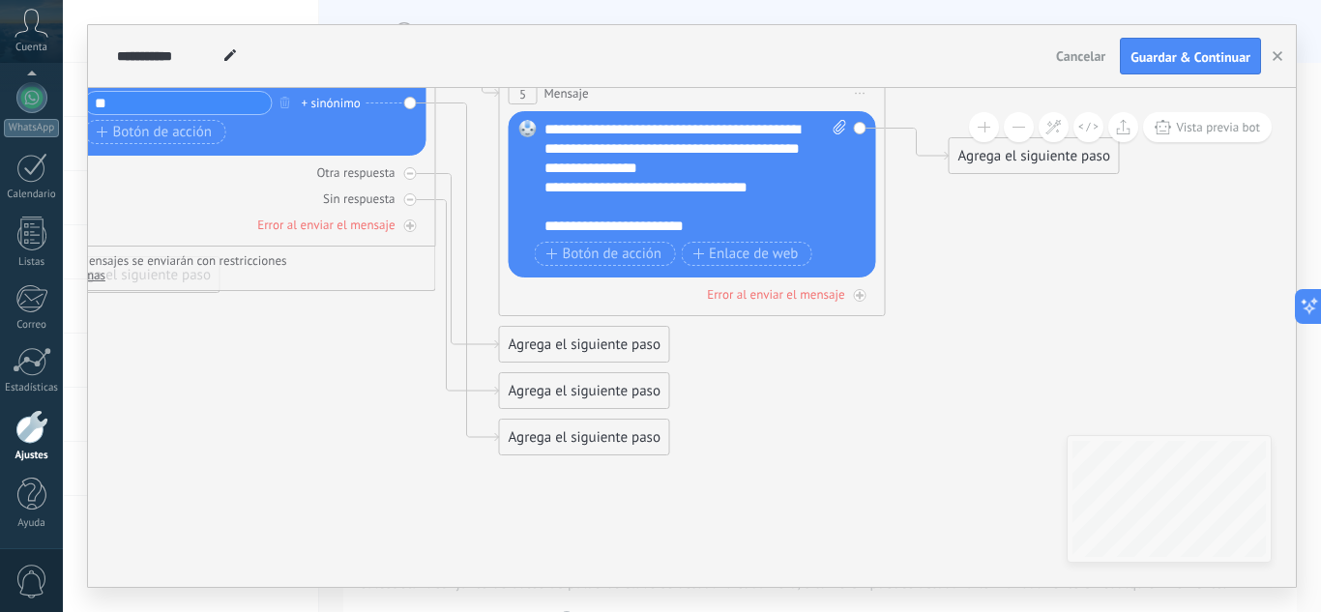
click at [544, 428] on div "Agrega el siguiente paso" at bounding box center [584, 438] width 169 height 32
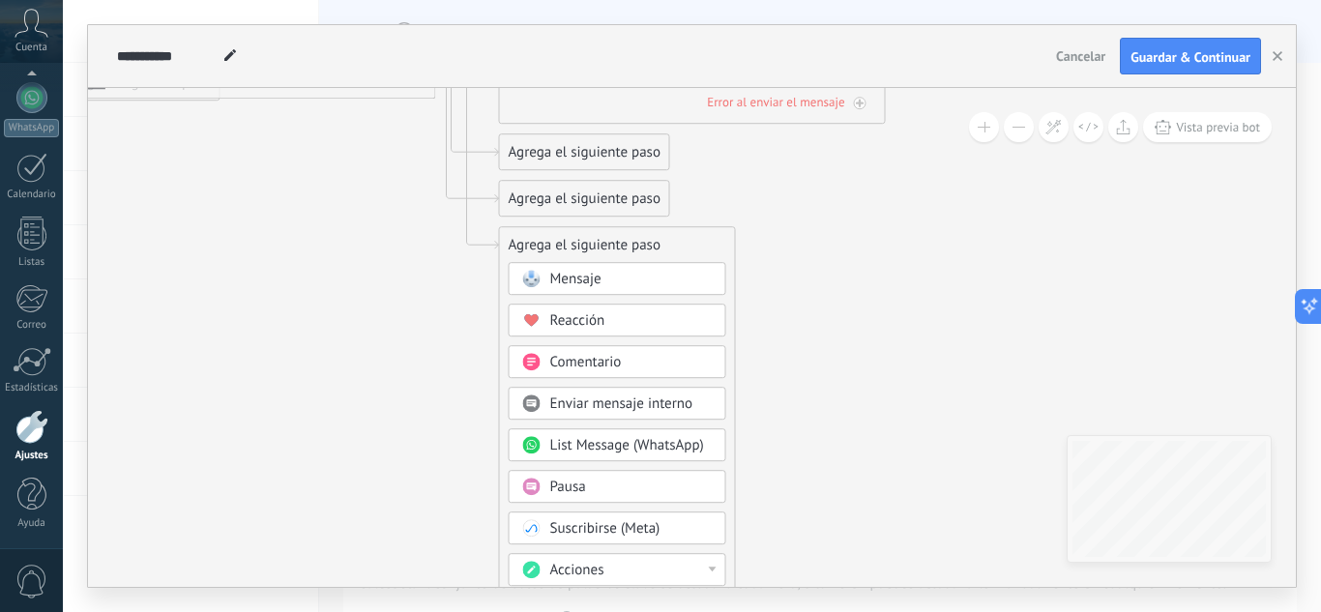
click at [676, 282] on div "Mensaje" at bounding box center [631, 279] width 162 height 19
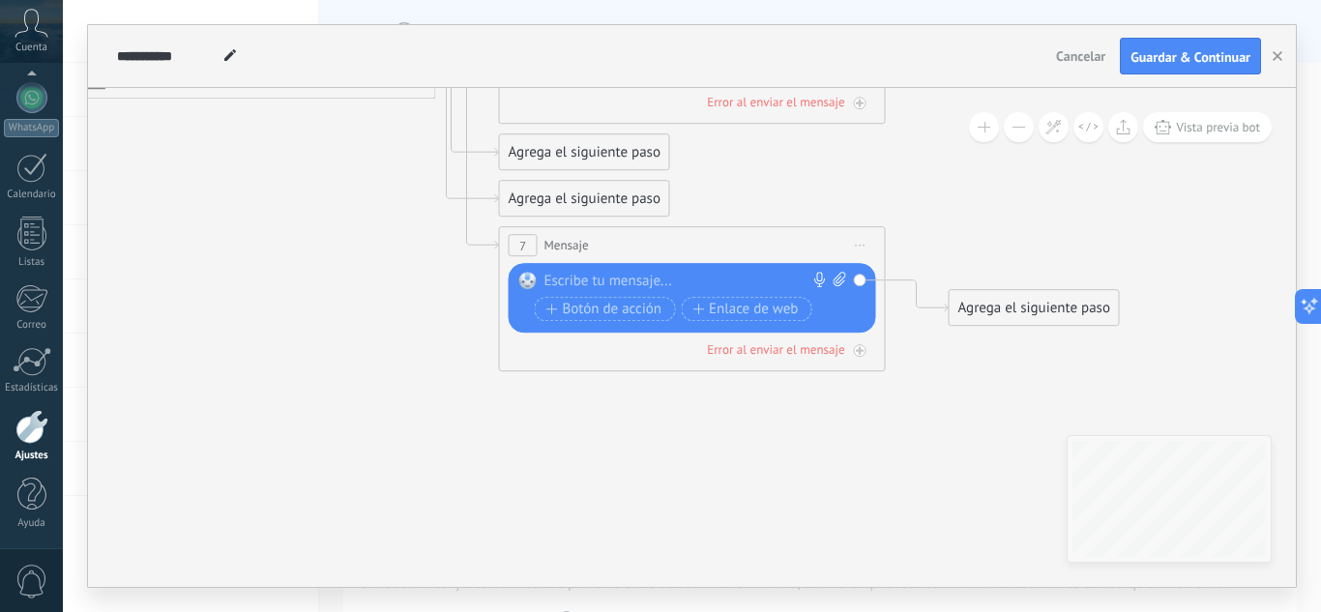
click at [676, 282] on div at bounding box center [687, 281] width 287 height 19
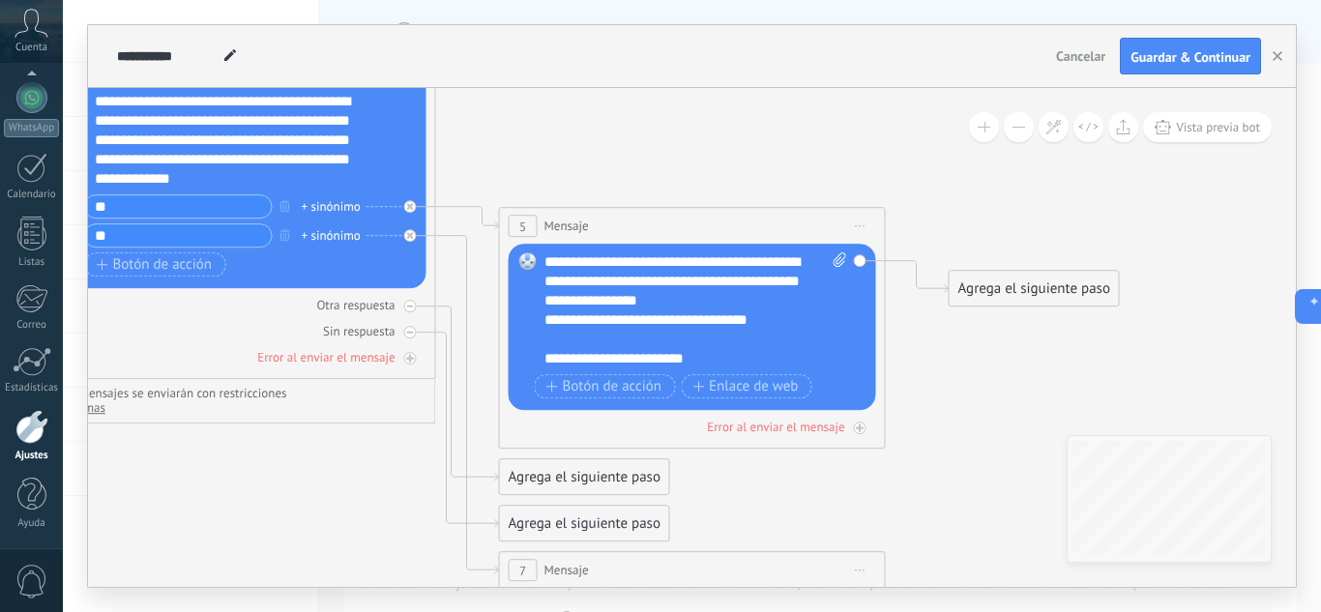
click at [1035, 289] on div "Agrega el siguiente paso" at bounding box center [1034, 289] width 169 height 32
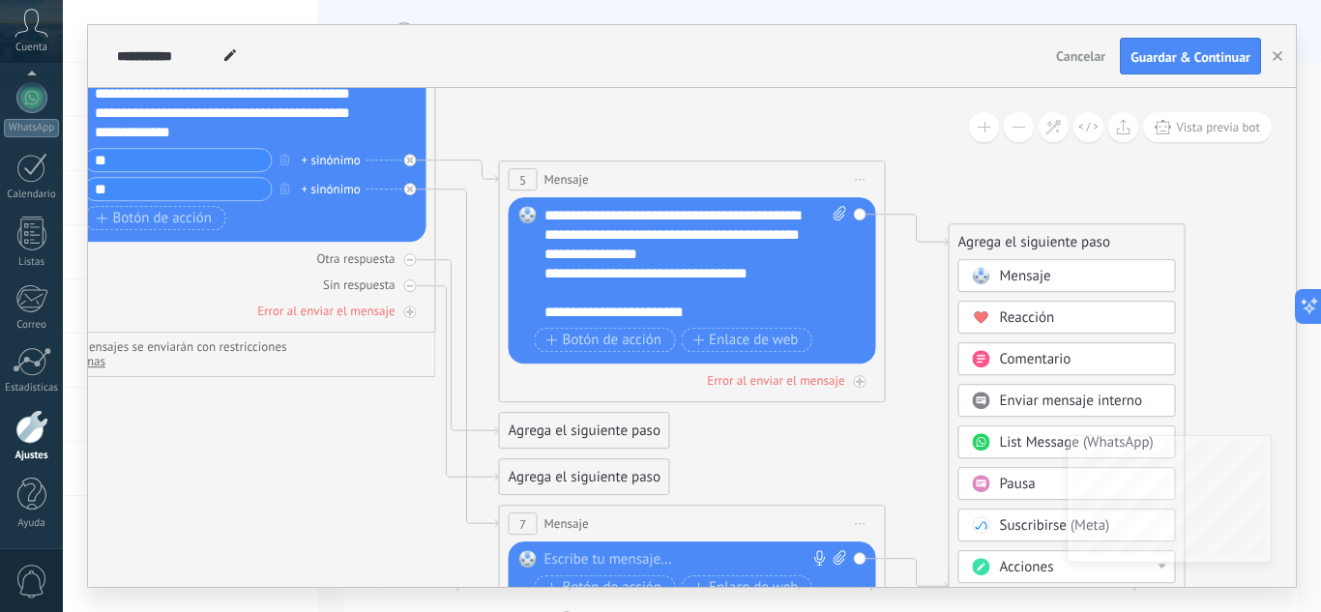
click at [1004, 485] on span "Pausa" at bounding box center [1018, 484] width 36 height 18
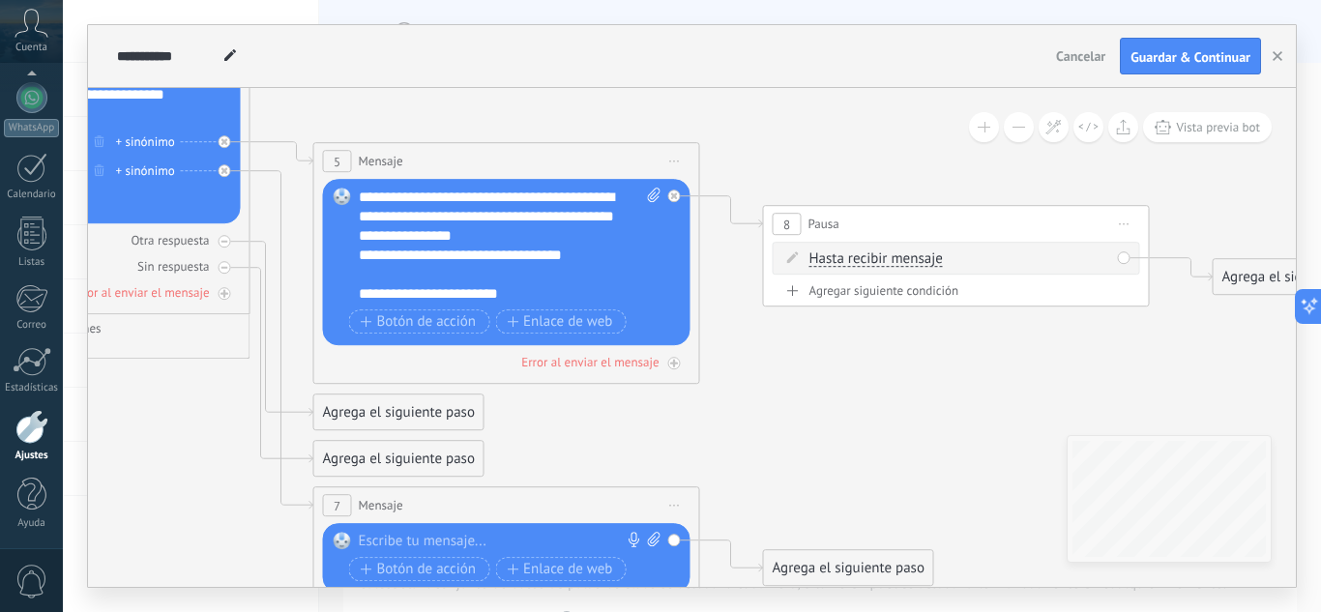
drag, startPoint x: 528, startPoint y: 466, endPoint x: 768, endPoint y: 448, distance: 240.5
click at [768, 448] on icon at bounding box center [252, 234] width 3098 height 1762
click at [1121, 225] on span "Iniciar vista previa aquí Cambiar nombre Duplicar [GEOGRAPHIC_DATA]" at bounding box center [1124, 224] width 31 height 28
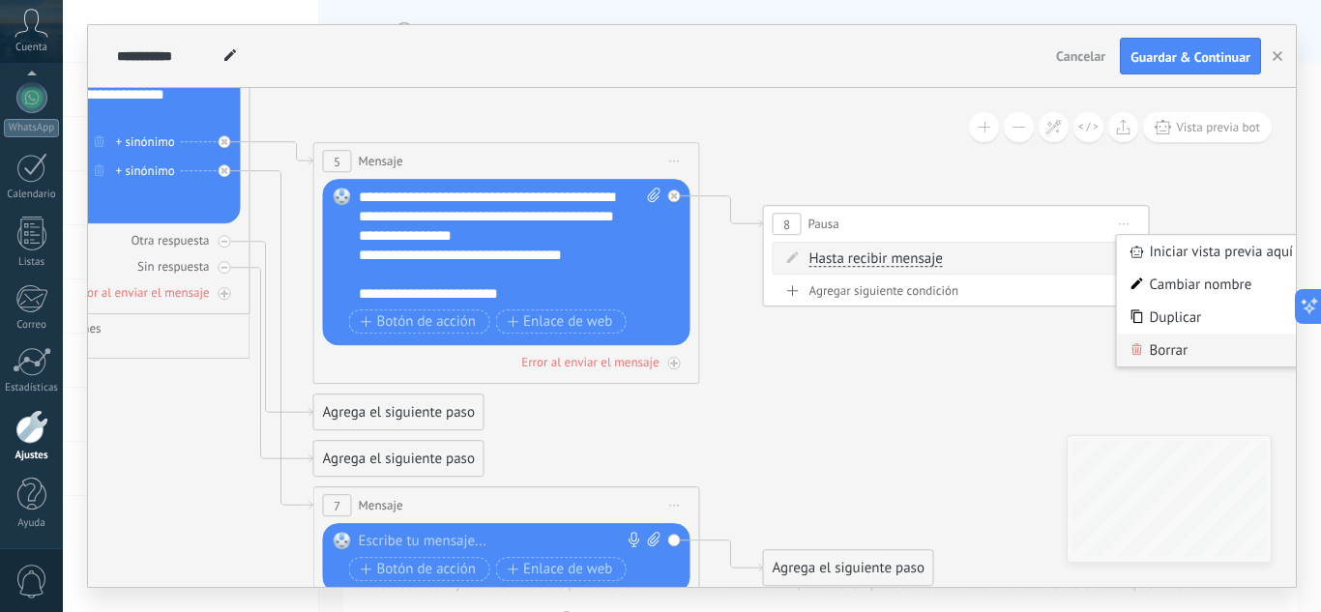
click at [1142, 352] on icon at bounding box center [1137, 349] width 12 height 12
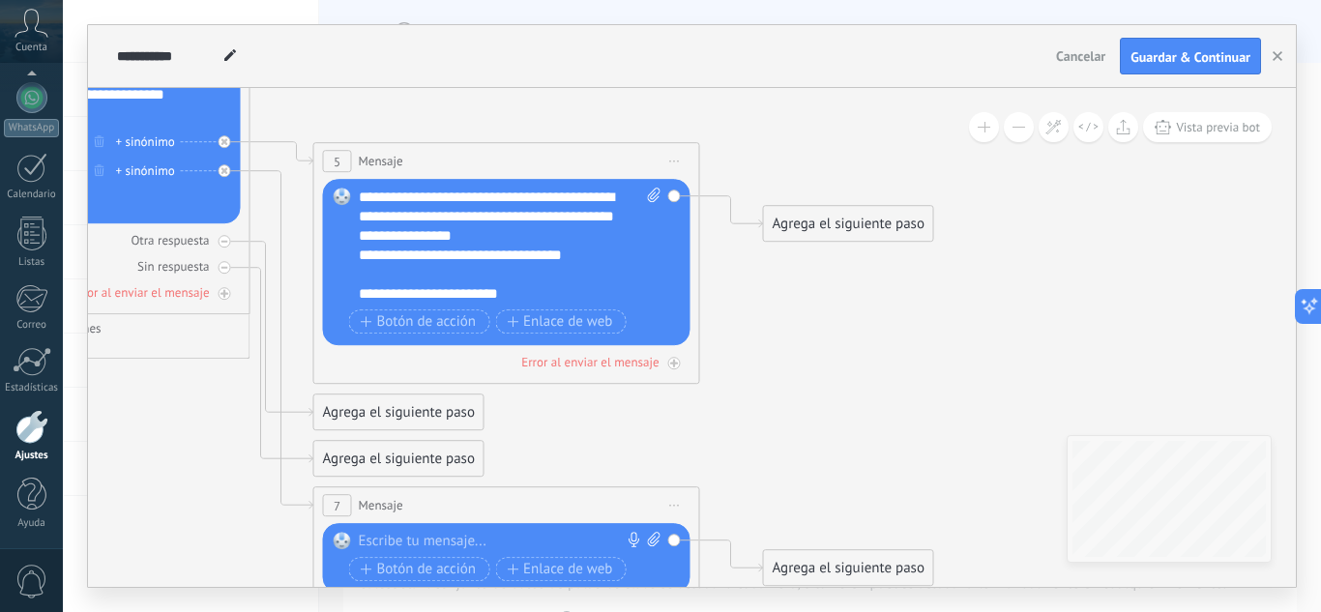
click at [851, 223] on div "Agrega el siguiente paso" at bounding box center [848, 224] width 169 height 32
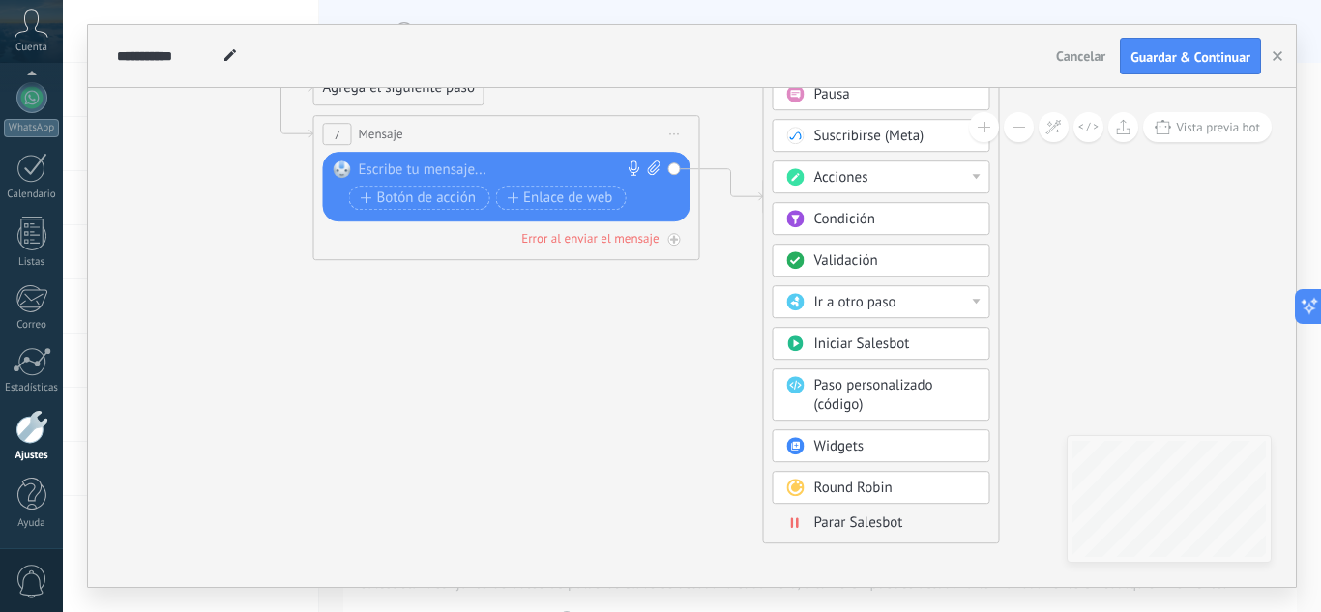
click at [890, 516] on span "Parar Salesbot" at bounding box center [858, 523] width 89 height 18
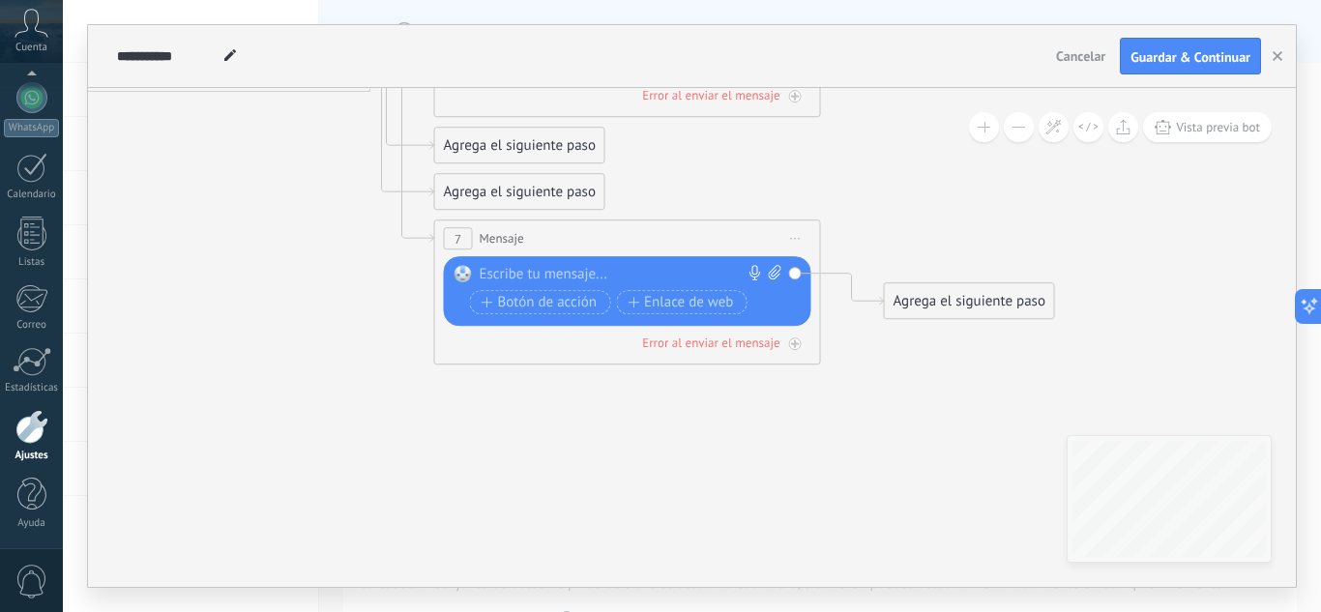
drag, startPoint x: 523, startPoint y: 440, endPoint x: 858, endPoint y: 453, distance: 334.8
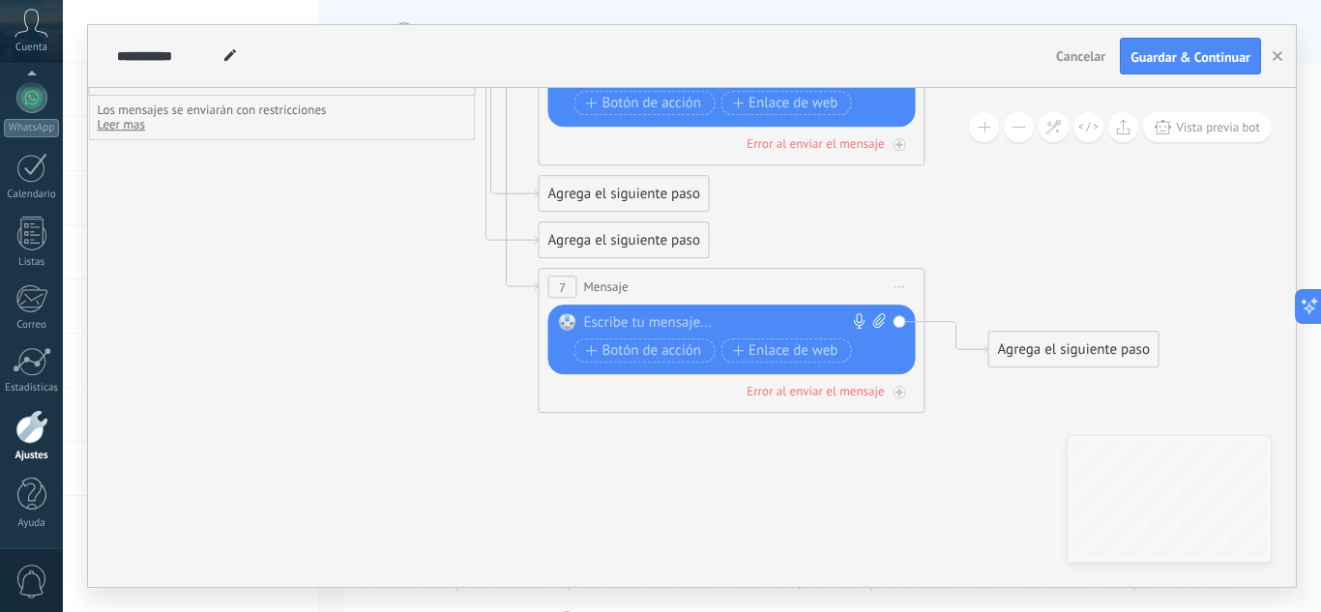
drag, startPoint x: 321, startPoint y: 409, endPoint x: 409, endPoint y: 450, distance: 96.9
click at [409, 450] on icon at bounding box center [252, 15] width 2649 height 1762
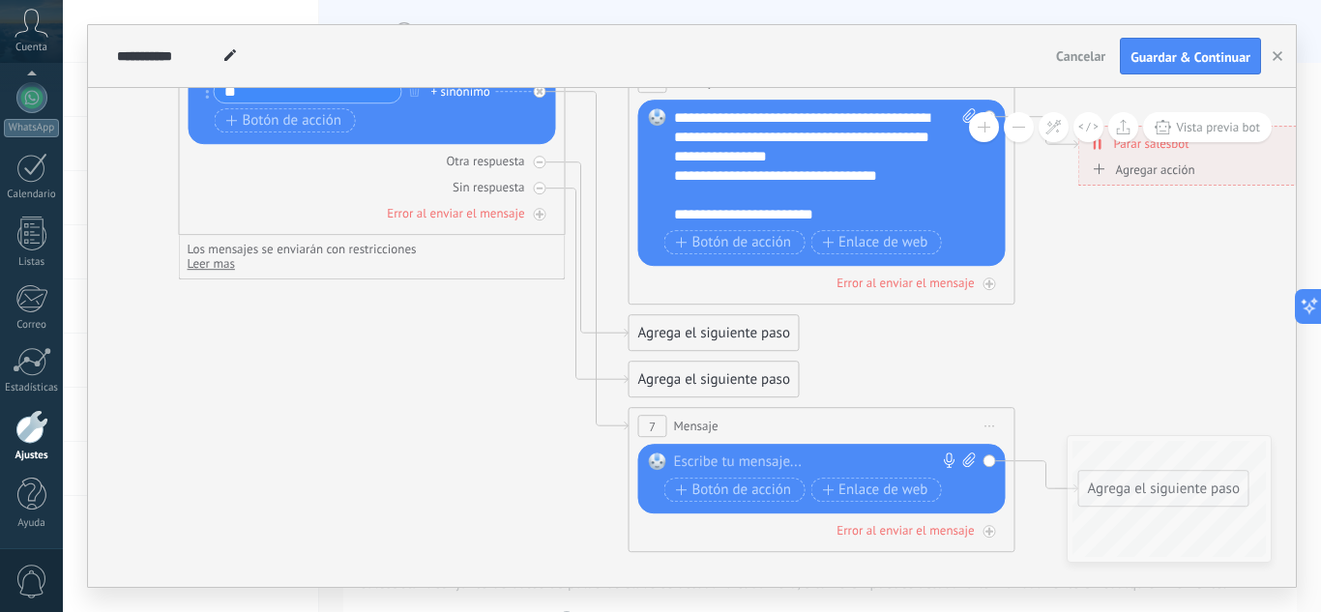
drag, startPoint x: 438, startPoint y: 346, endPoint x: 522, endPoint y: 471, distance: 150.5
click at [522, 471] on icon at bounding box center [342, 155] width 2649 height 1762
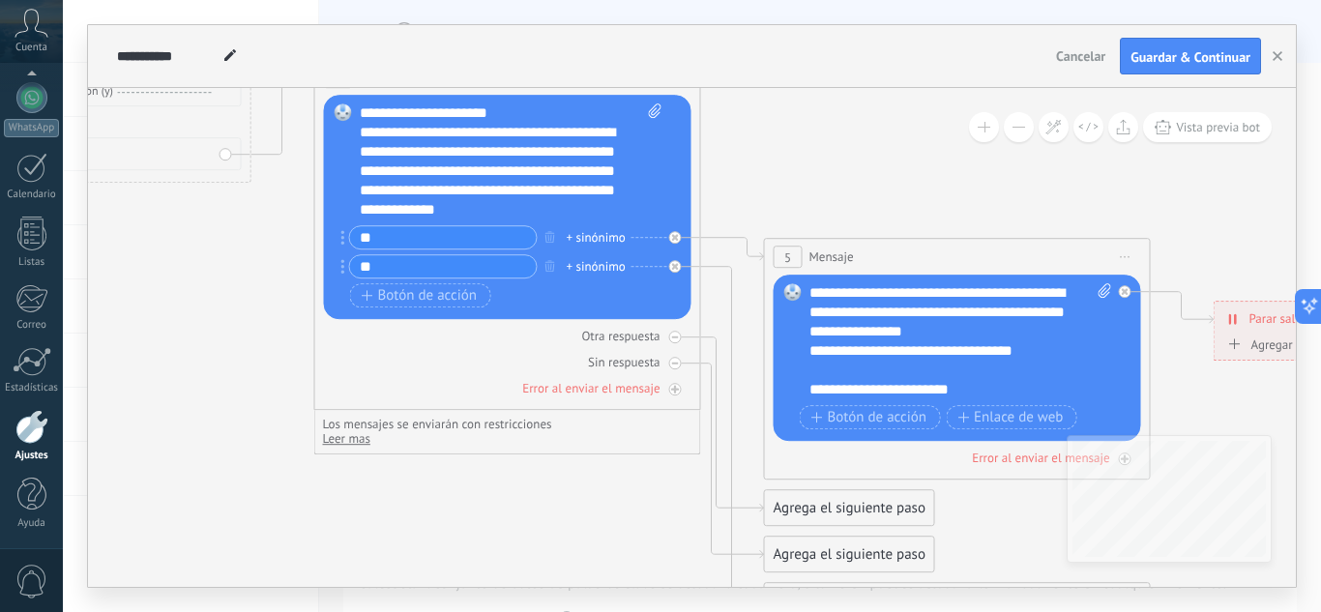
drag, startPoint x: 403, startPoint y: 395, endPoint x: 539, endPoint y: 570, distance: 221.3
click at [539, 570] on icon at bounding box center [478, 330] width 2649 height 1762
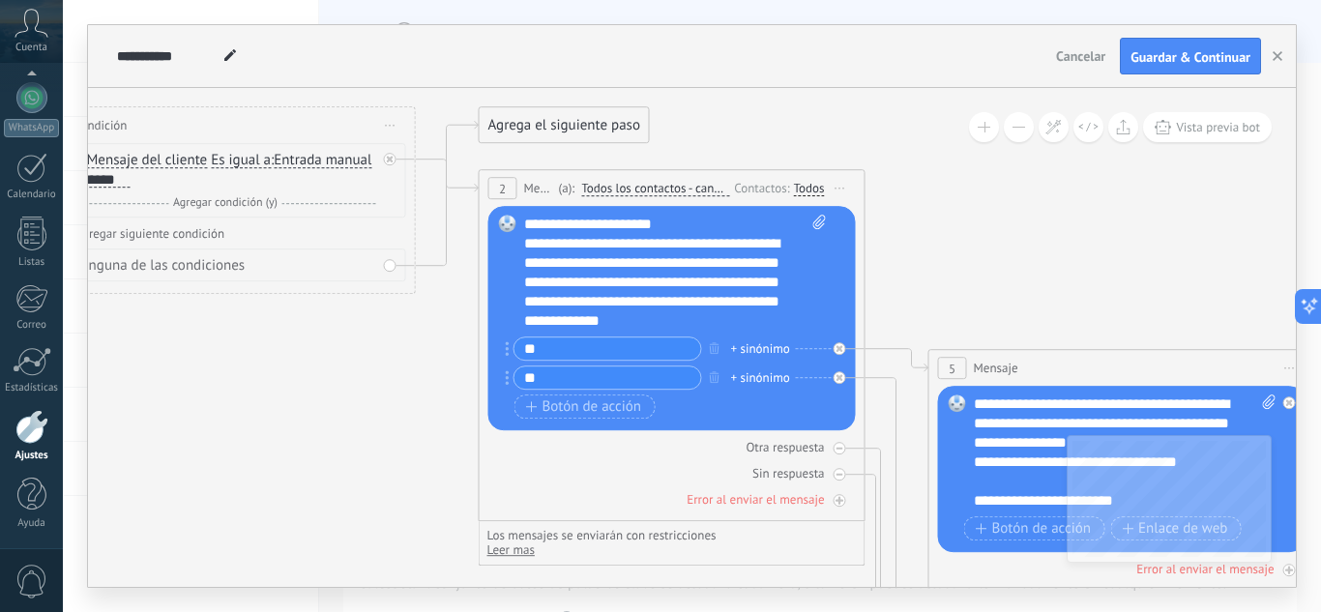
drag, startPoint x: 280, startPoint y: 396, endPoint x: 423, endPoint y: 473, distance: 161.4
click at [423, 473] on icon at bounding box center [642, 441] width 2649 height 1762
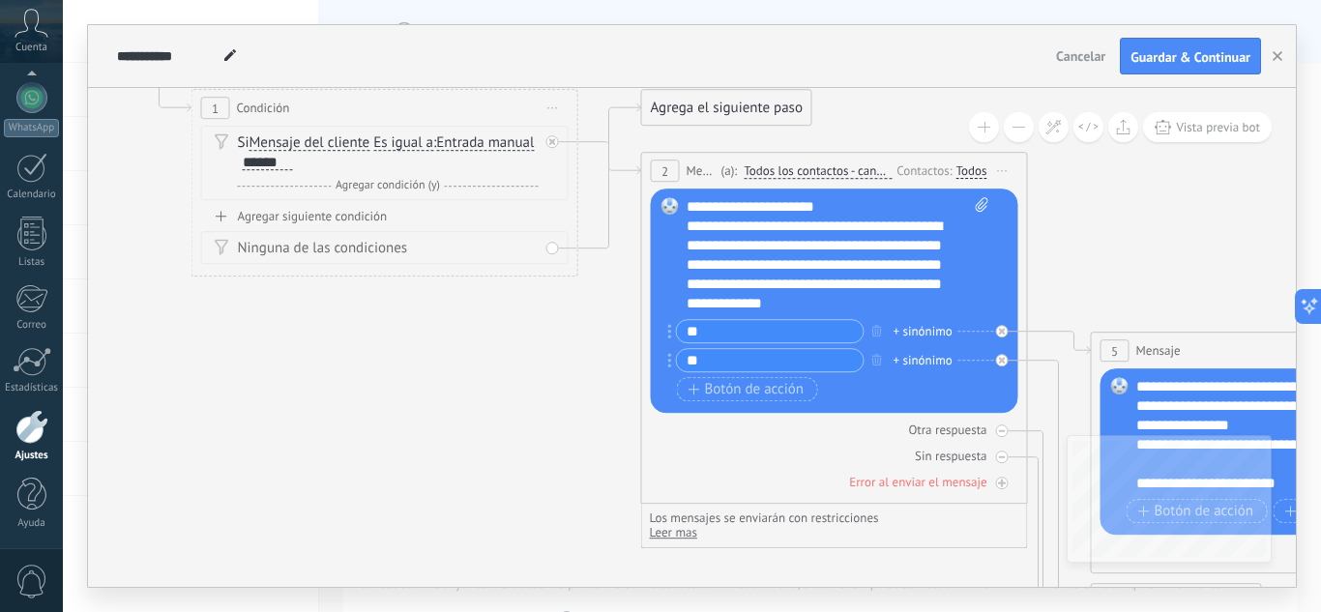
drag, startPoint x: 251, startPoint y: 411, endPoint x: 414, endPoint y: 394, distance: 163.4
click at [414, 394] on icon at bounding box center [805, 424] width 2649 height 1762
click at [666, 112] on div "Agrega el siguiente paso" at bounding box center [726, 108] width 169 height 32
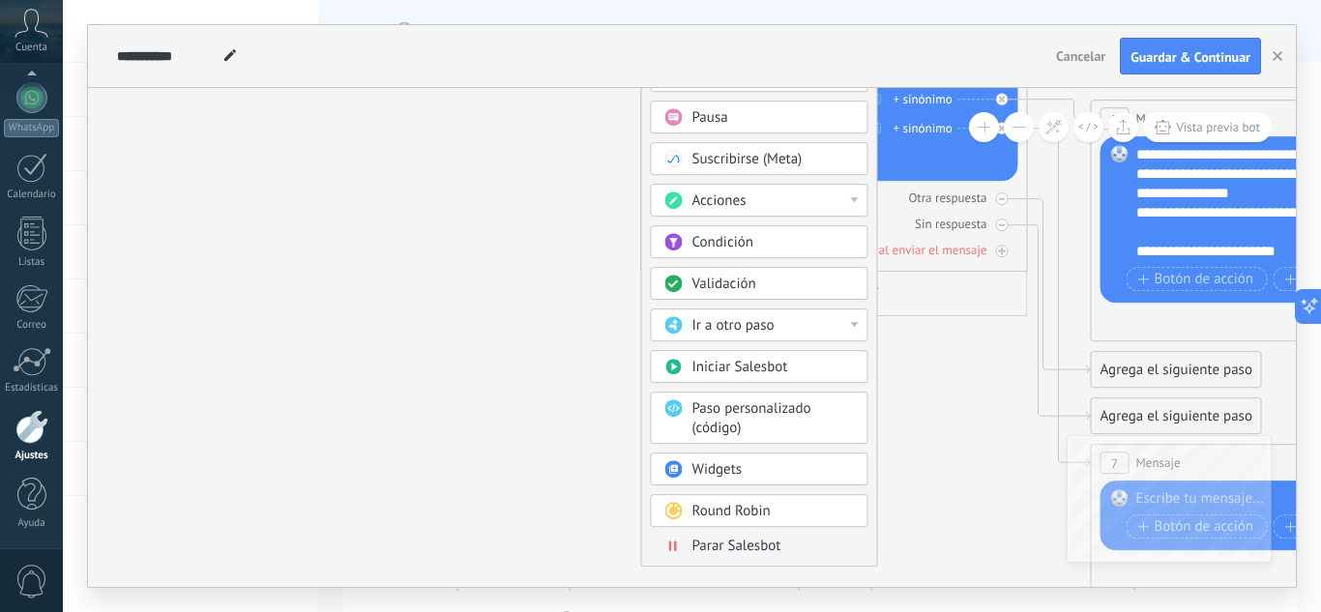
click at [786, 547] on div "Parar Salesbot" at bounding box center [773, 546] width 162 height 19
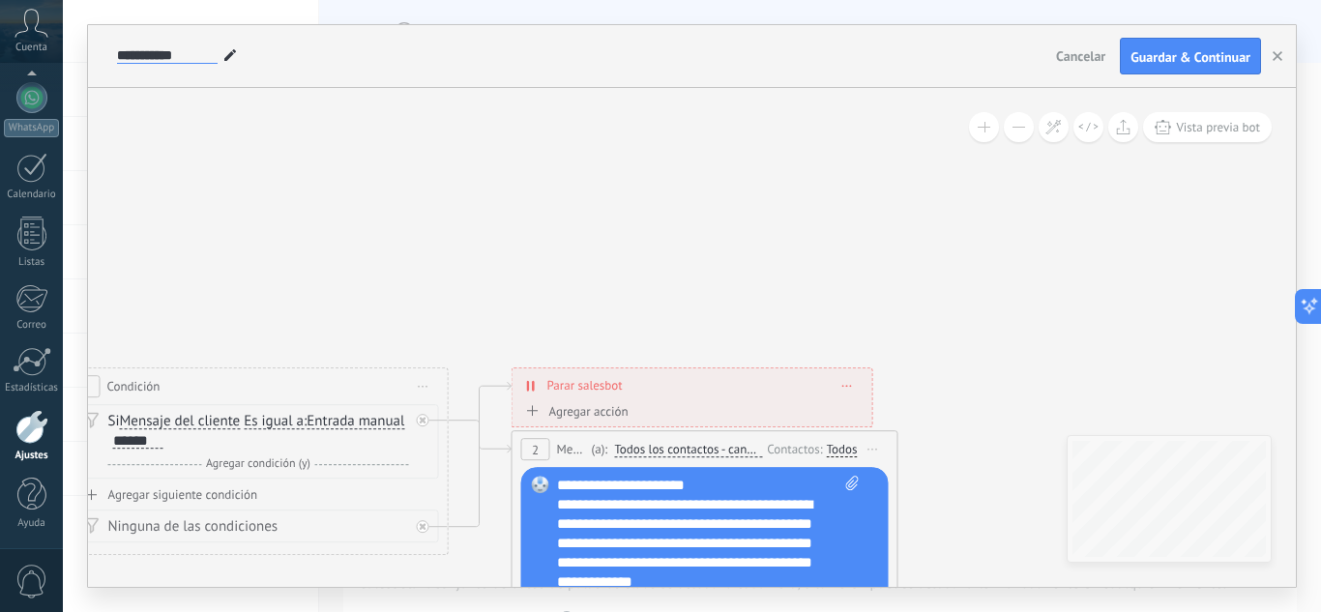
click at [175, 61] on input "**********" at bounding box center [167, 55] width 101 height 15
type input "******"
drag, startPoint x: 945, startPoint y: 249, endPoint x: 1031, endPoint y: 368, distance: 147.6
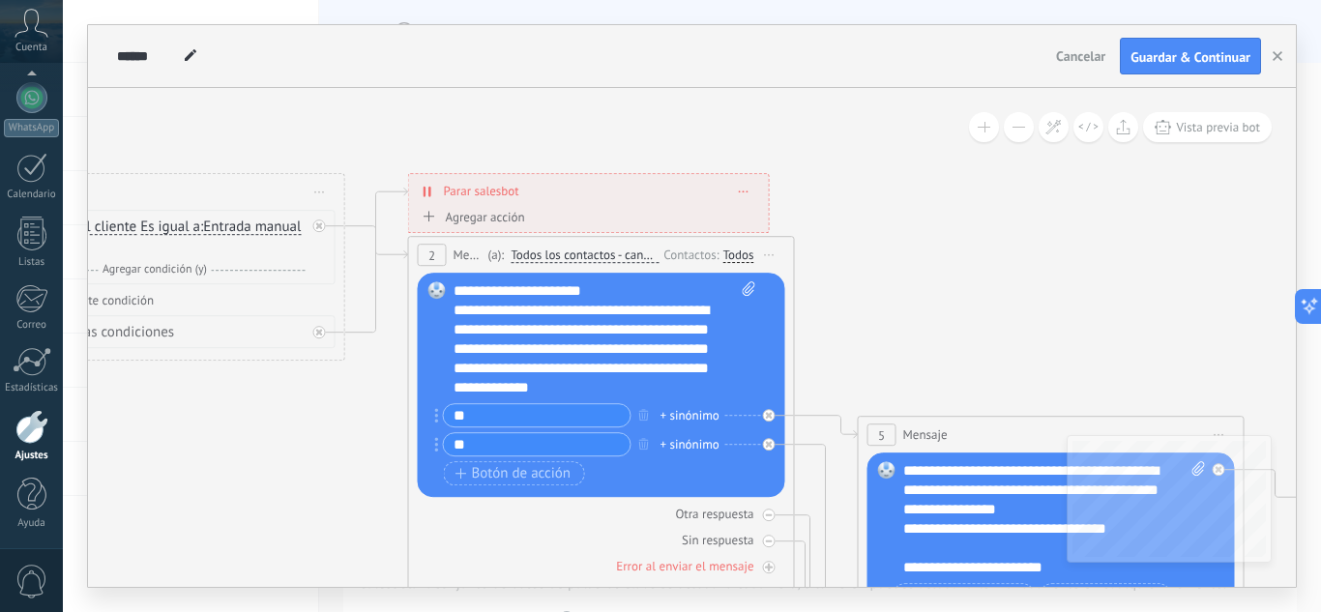
drag, startPoint x: 1022, startPoint y: 396, endPoint x: 918, endPoint y: 201, distance: 220.7
click at [918, 201] on icon at bounding box center [572, 508] width 2649 height 1762
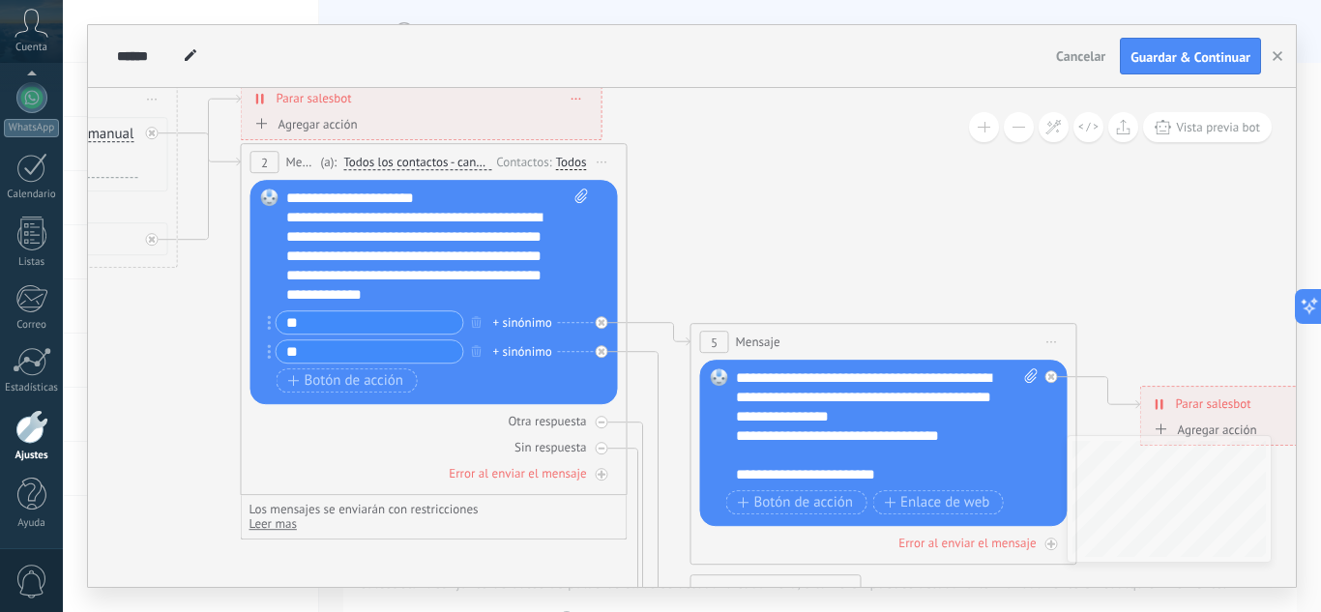
drag, startPoint x: 1010, startPoint y: 287, endPoint x: 782, endPoint y: 140, distance: 270.7
click at [782, 140] on icon at bounding box center [404, 415] width 2649 height 1762
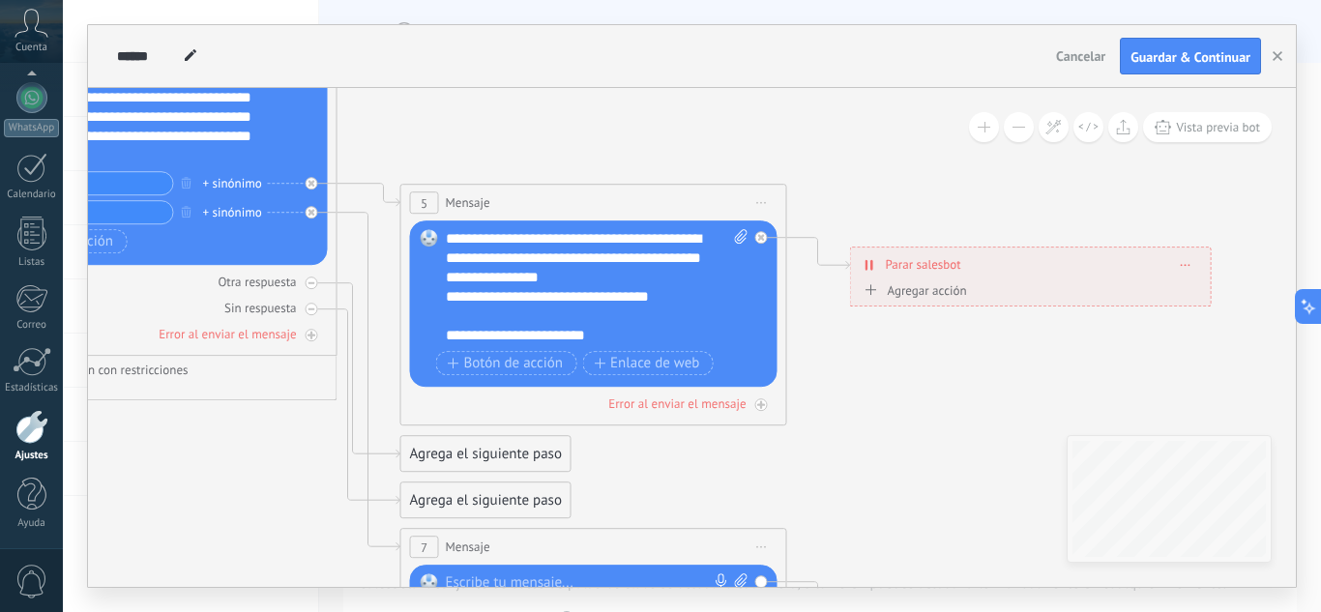
drag, startPoint x: 913, startPoint y: 557, endPoint x: 680, endPoint y: 474, distance: 247.5
click at [680, 472] on icon at bounding box center [114, 276] width 2649 height 1762
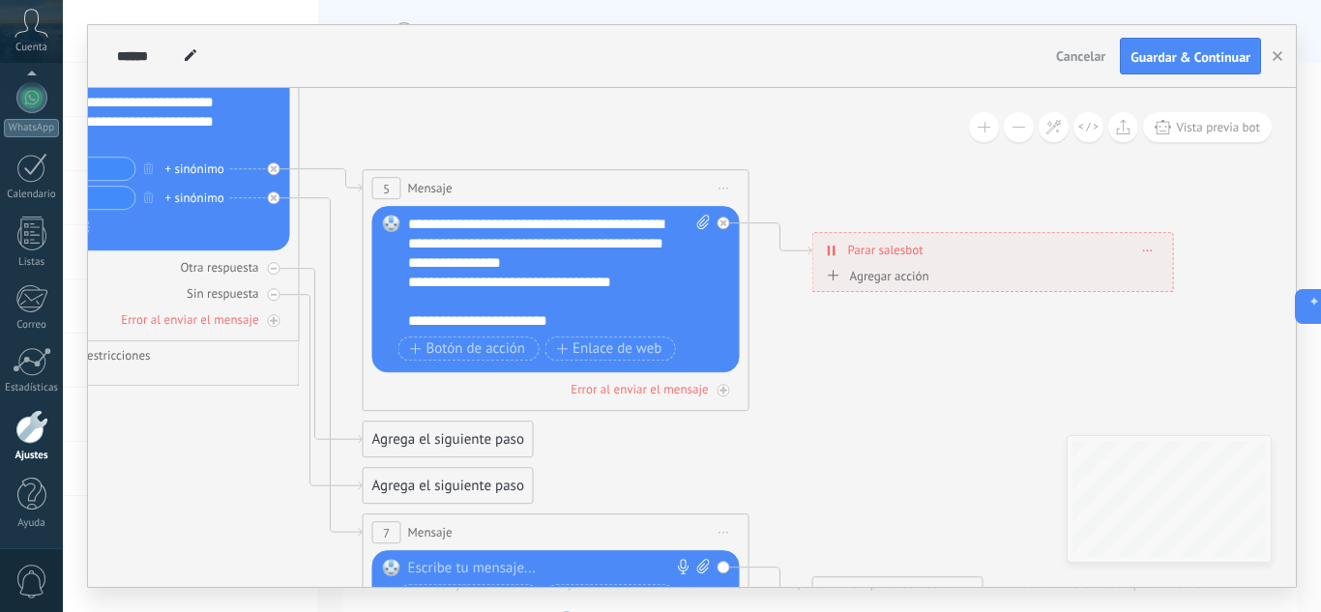
drag, startPoint x: 925, startPoint y: 471, endPoint x: 761, endPoint y: 406, distance: 176.7
click at [750, 423] on icon at bounding box center [76, 261] width 2649 height 1762
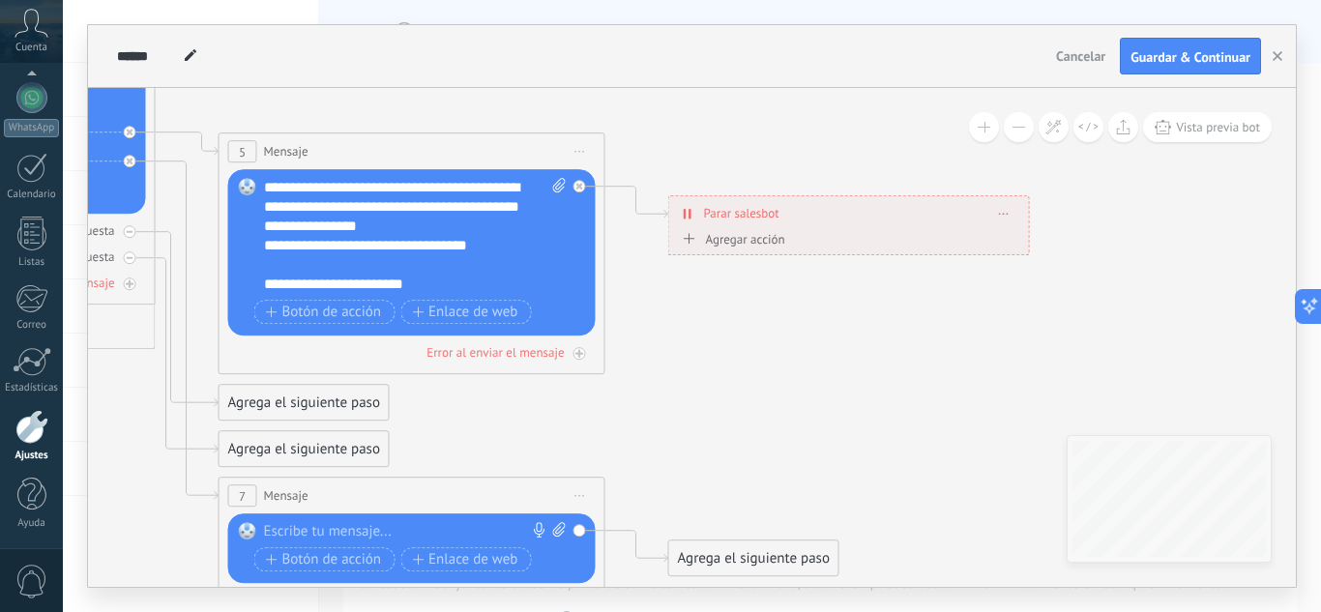
click at [1010, 207] on div "**********" at bounding box center [849, 213] width 360 height 34
click at [1002, 215] on span at bounding box center [1004, 213] width 9 height 11
click at [1040, 234] on div "Borrar" at bounding box center [1040, 240] width 86 height 33
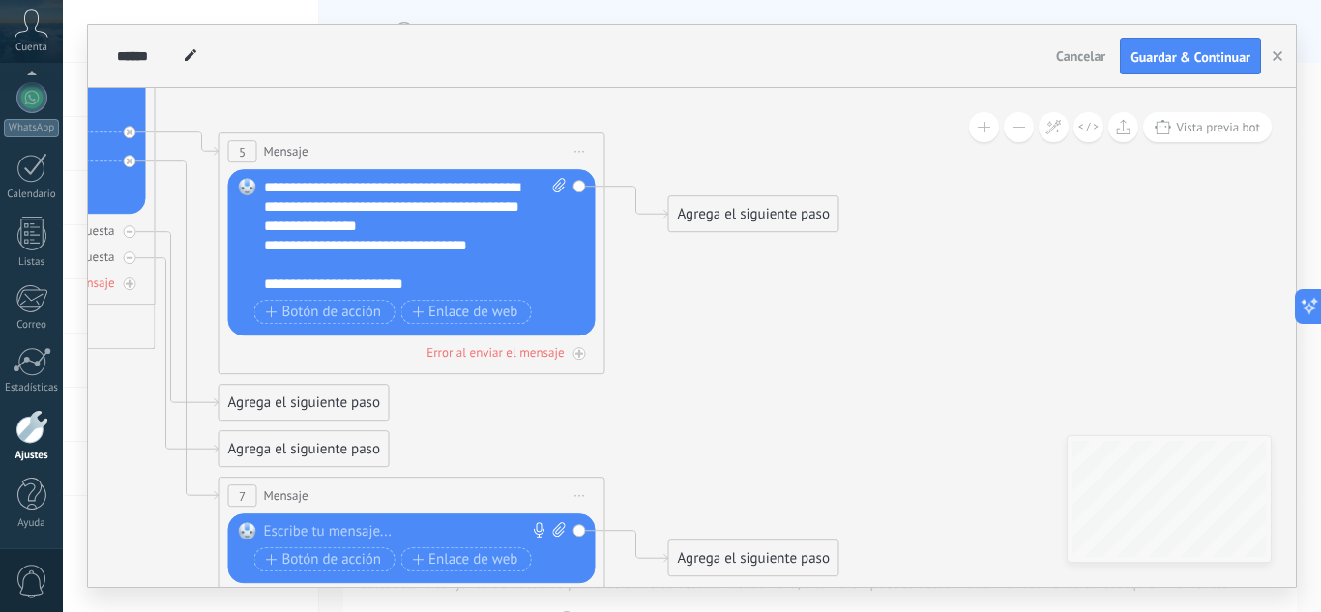
click at [765, 217] on div "Agrega el siguiente paso" at bounding box center [753, 214] width 169 height 32
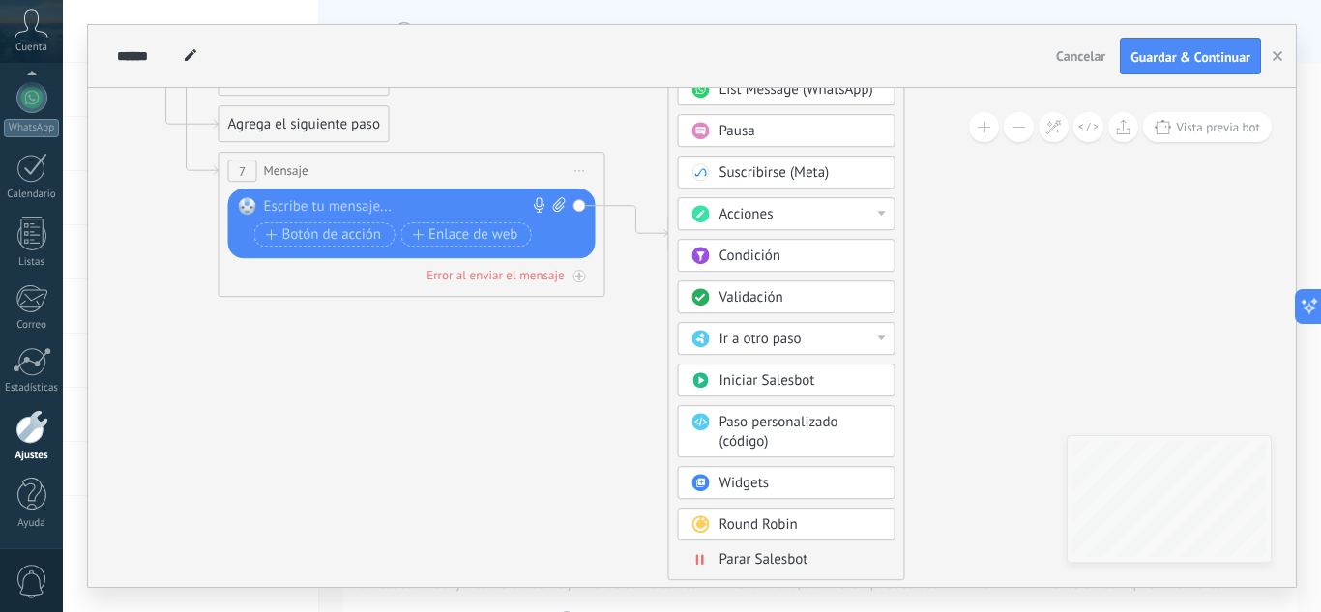
click at [880, 210] on div "Acciones" at bounding box center [801, 214] width 162 height 19
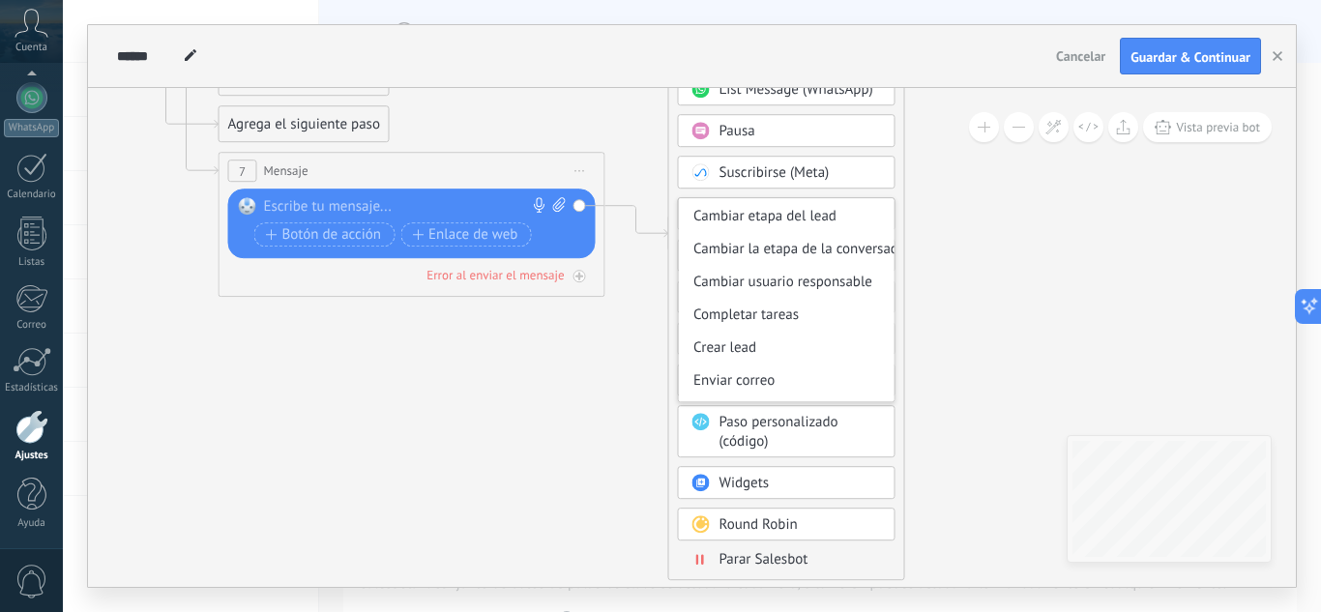
scroll to position [0, 0]
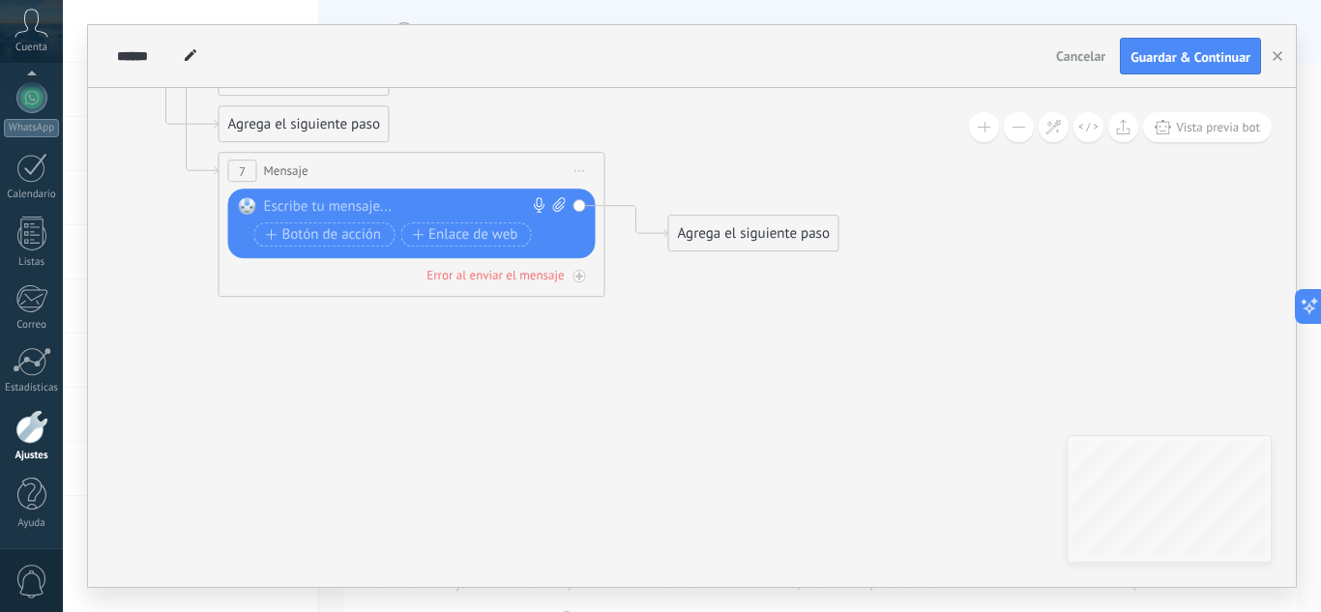
click at [824, 240] on div "Agrega el siguiente paso" at bounding box center [753, 234] width 169 height 32
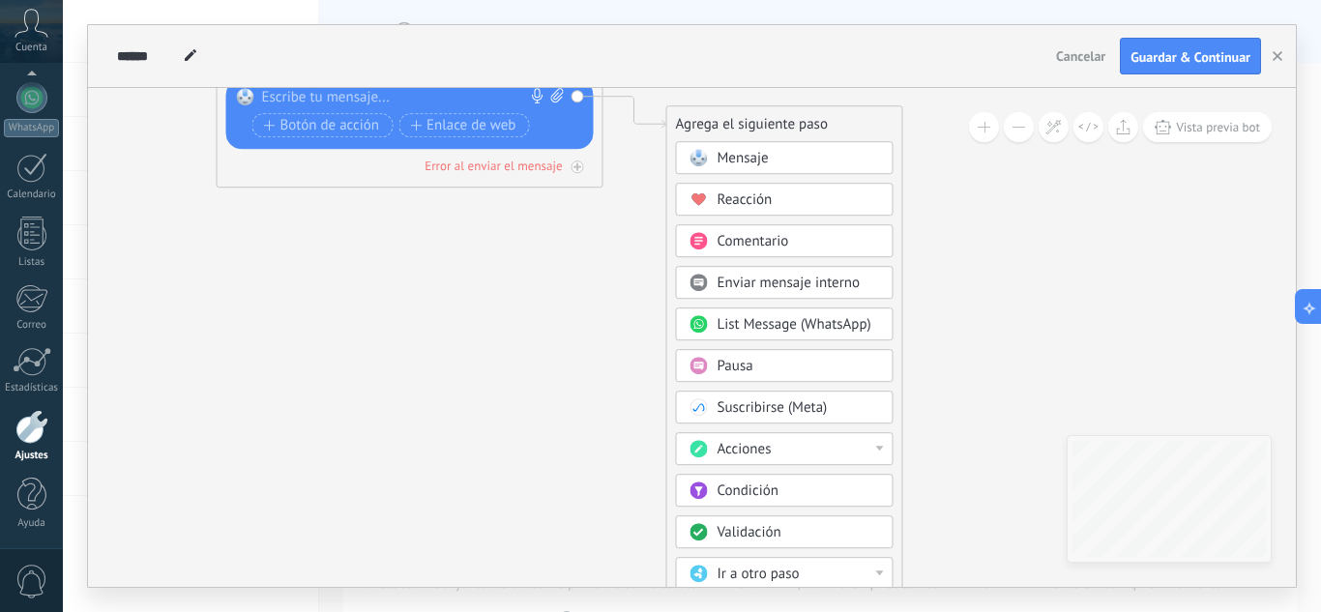
drag, startPoint x: 952, startPoint y: 459, endPoint x: 952, endPoint y: 370, distance: 89.0
click at [814, 531] on div "Validación" at bounding box center [801, 532] width 162 height 19
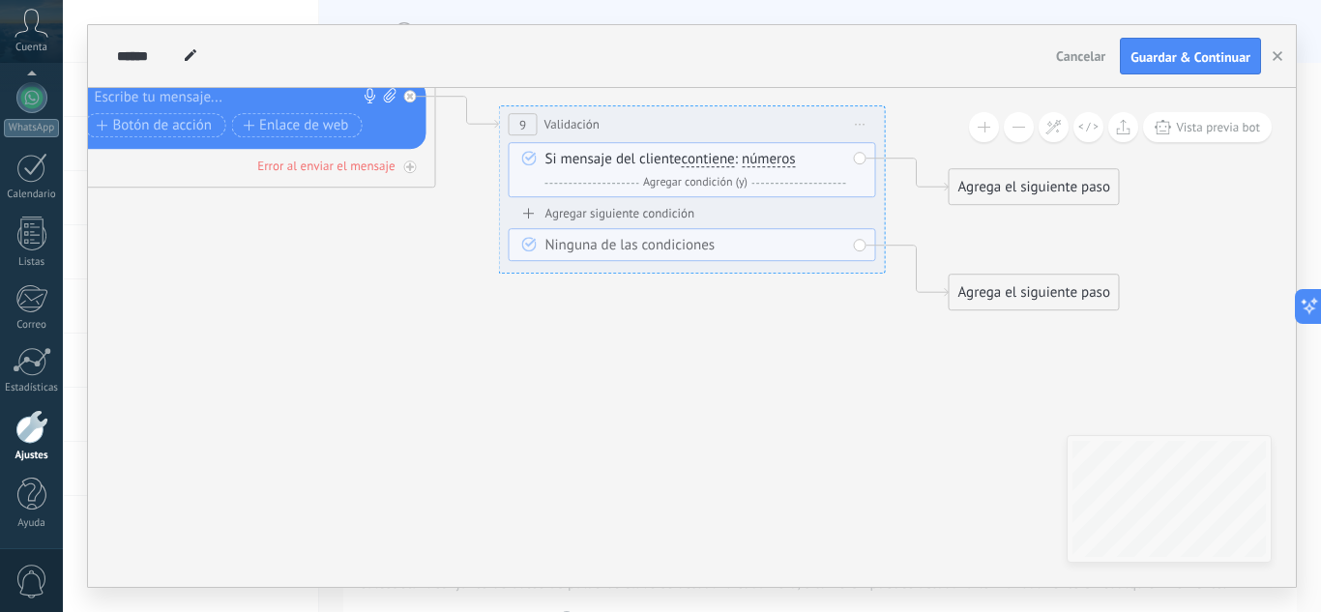
click at [763, 161] on span "números" at bounding box center [769, 159] width 54 height 15
click at [763, 161] on button "números" at bounding box center [853, 159] width 242 height 35
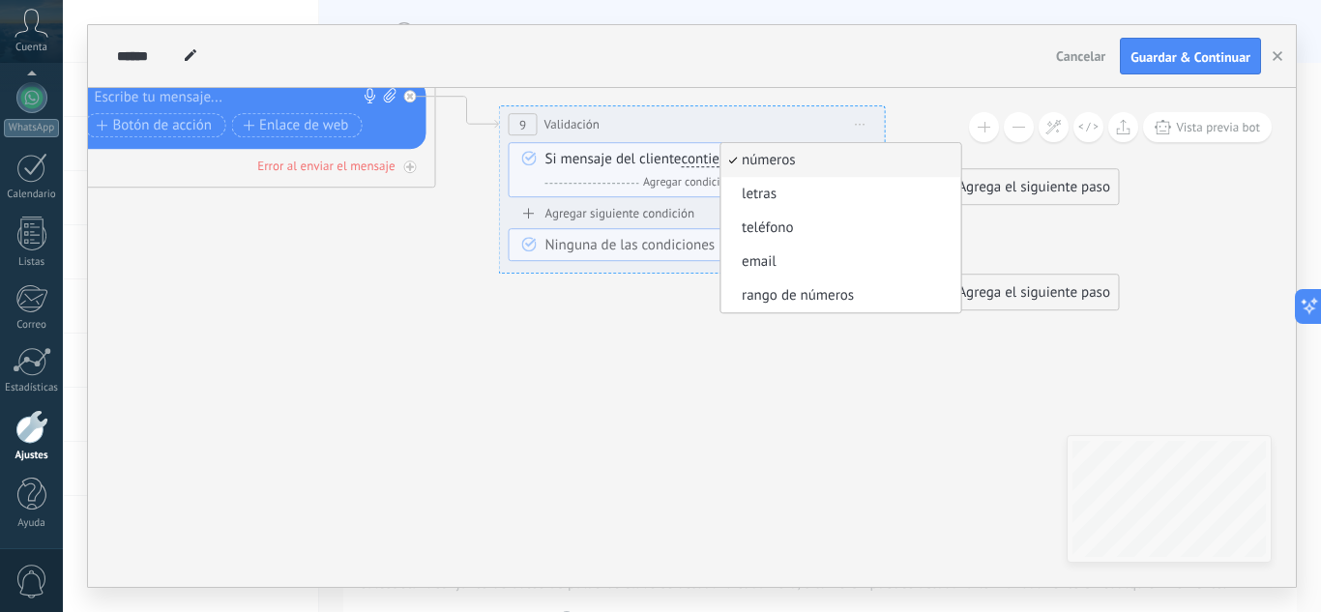
click at [654, 167] on div "Si mensaje del cliente contiene es igual a no es igual contiene no contiene tie…" at bounding box center [695, 171] width 301 height 43
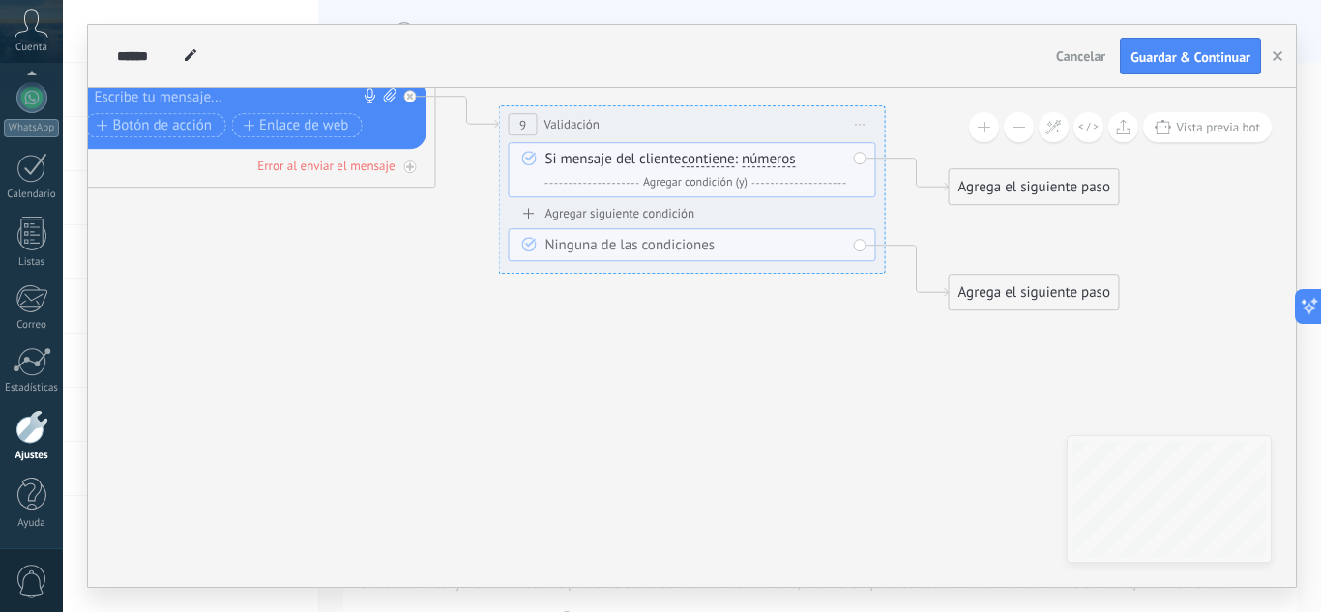
click at [855, 129] on span "Iniciar vista previa aquí Cambiar nombre Duplicar [GEOGRAPHIC_DATA]" at bounding box center [860, 124] width 31 height 28
click at [879, 255] on div "Borrar" at bounding box center [948, 250] width 191 height 33
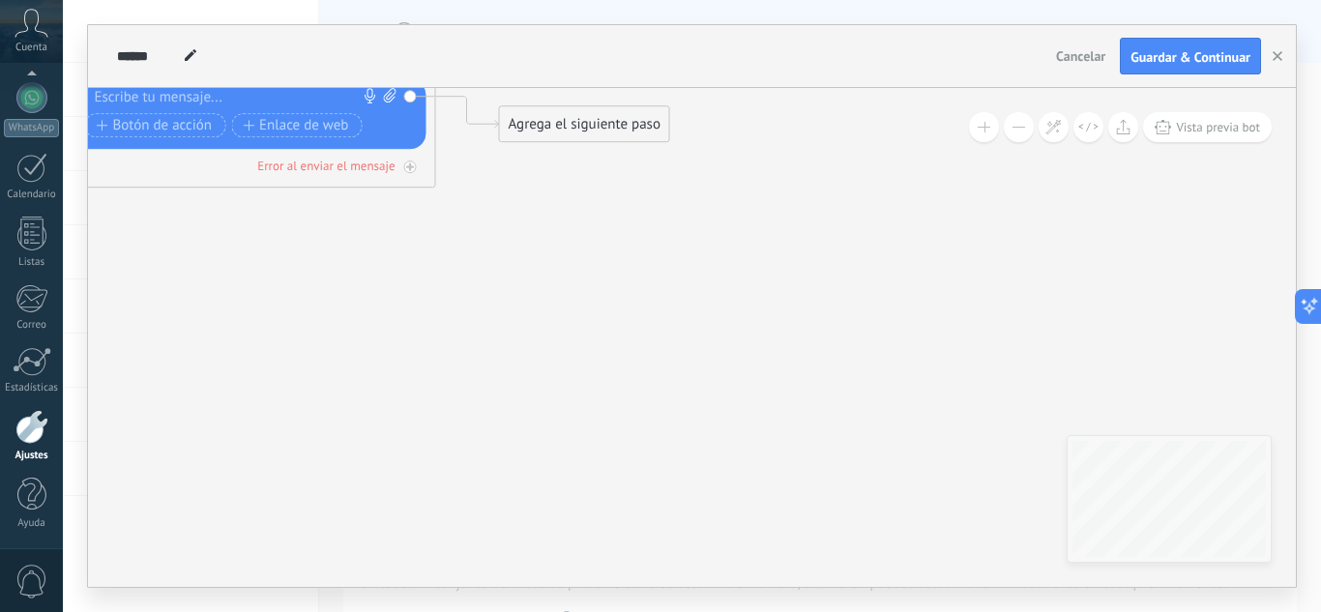
click at [577, 123] on div "Agrega el siguiente paso" at bounding box center [584, 124] width 169 height 32
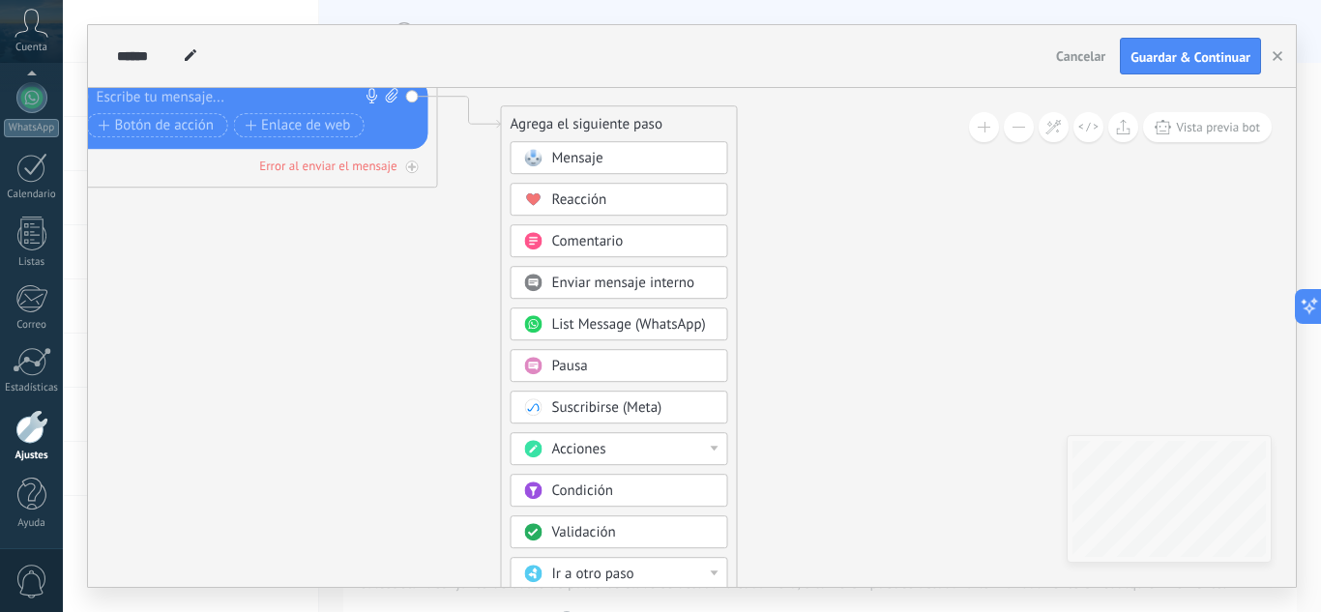
drag, startPoint x: 797, startPoint y: 399, endPoint x: 808, endPoint y: 308, distance: 92.5
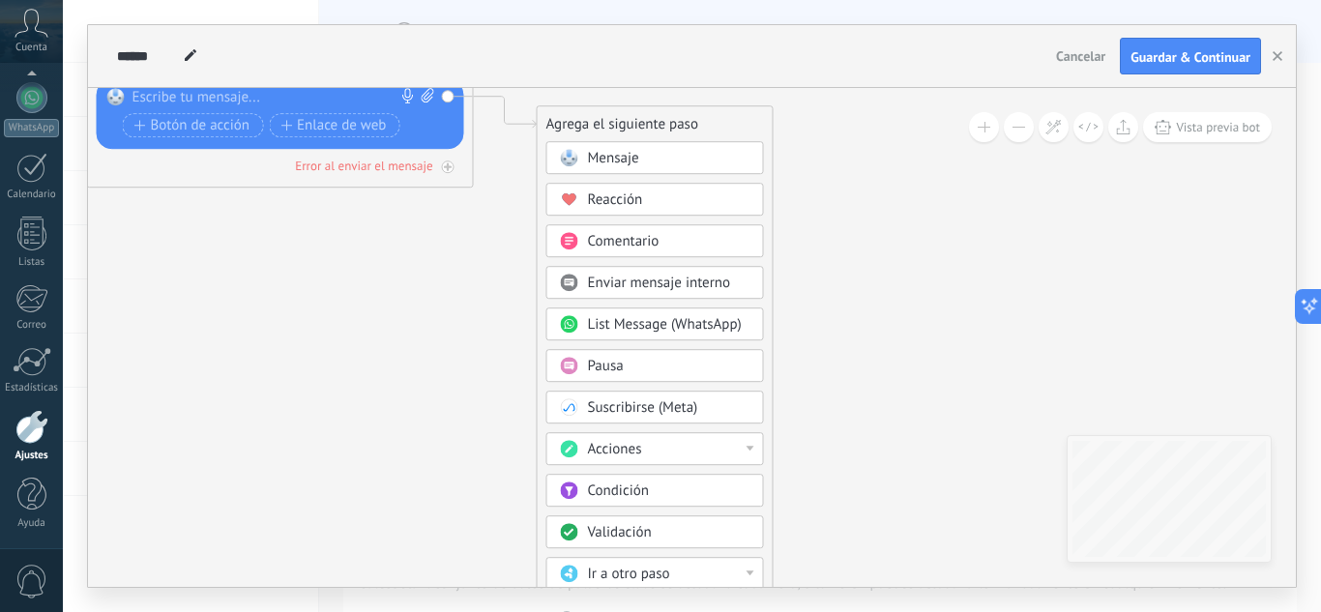
drag, startPoint x: 426, startPoint y: 517, endPoint x: 455, endPoint y: 425, distance: 97.0
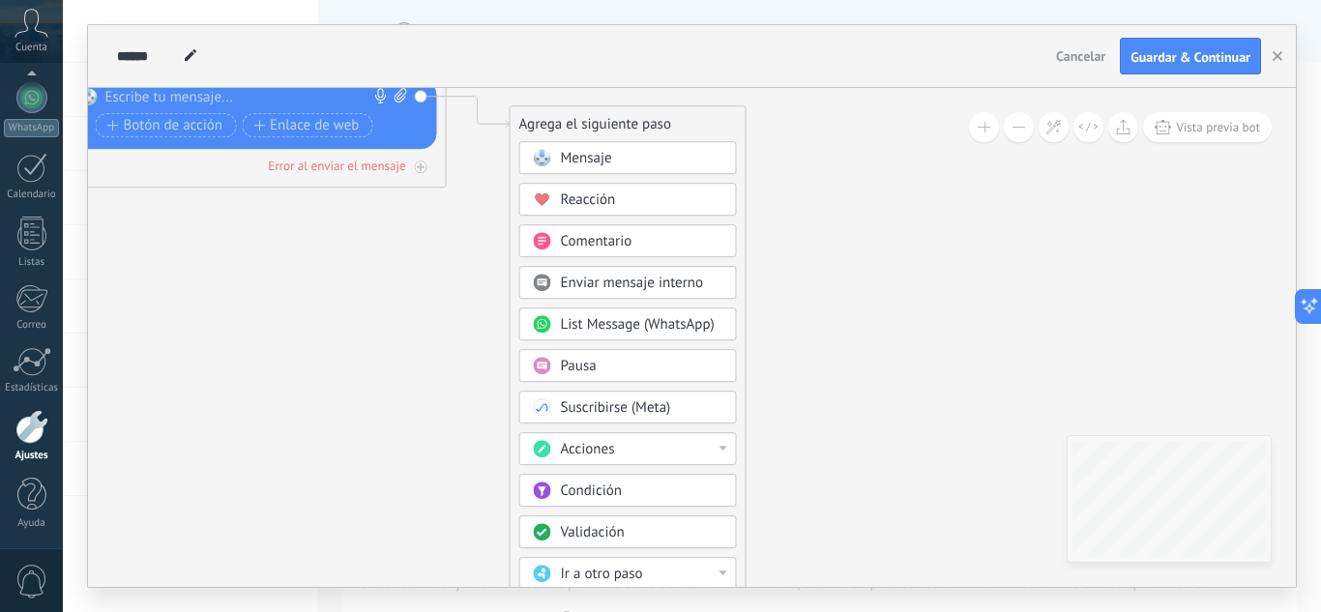
drag, startPoint x: 847, startPoint y: 467, endPoint x: 809, endPoint y: 307, distance: 164.9
